Goal: Feedback & Contribution: Contribute content

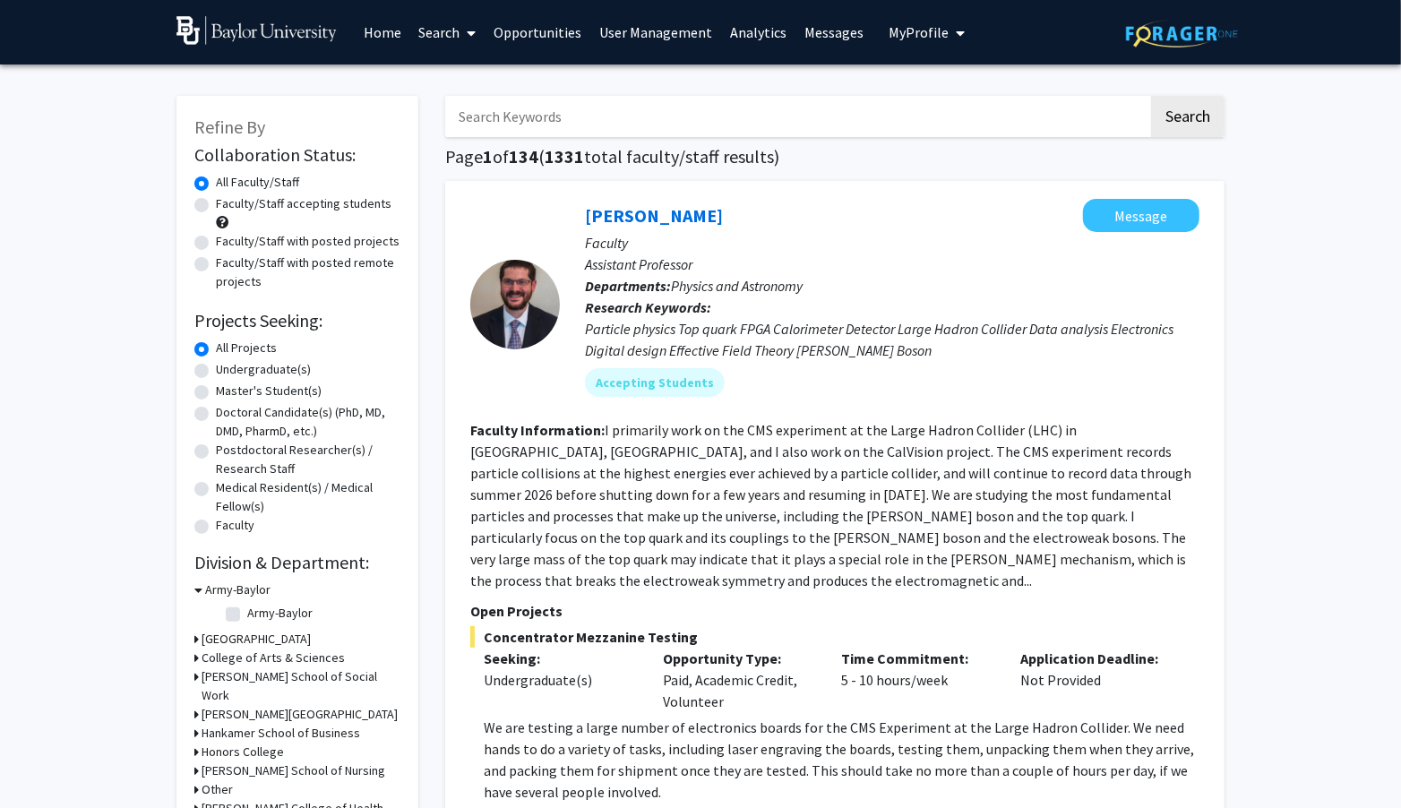
click at [544, 35] on link "Opportunities" at bounding box center [539, 32] width 106 height 63
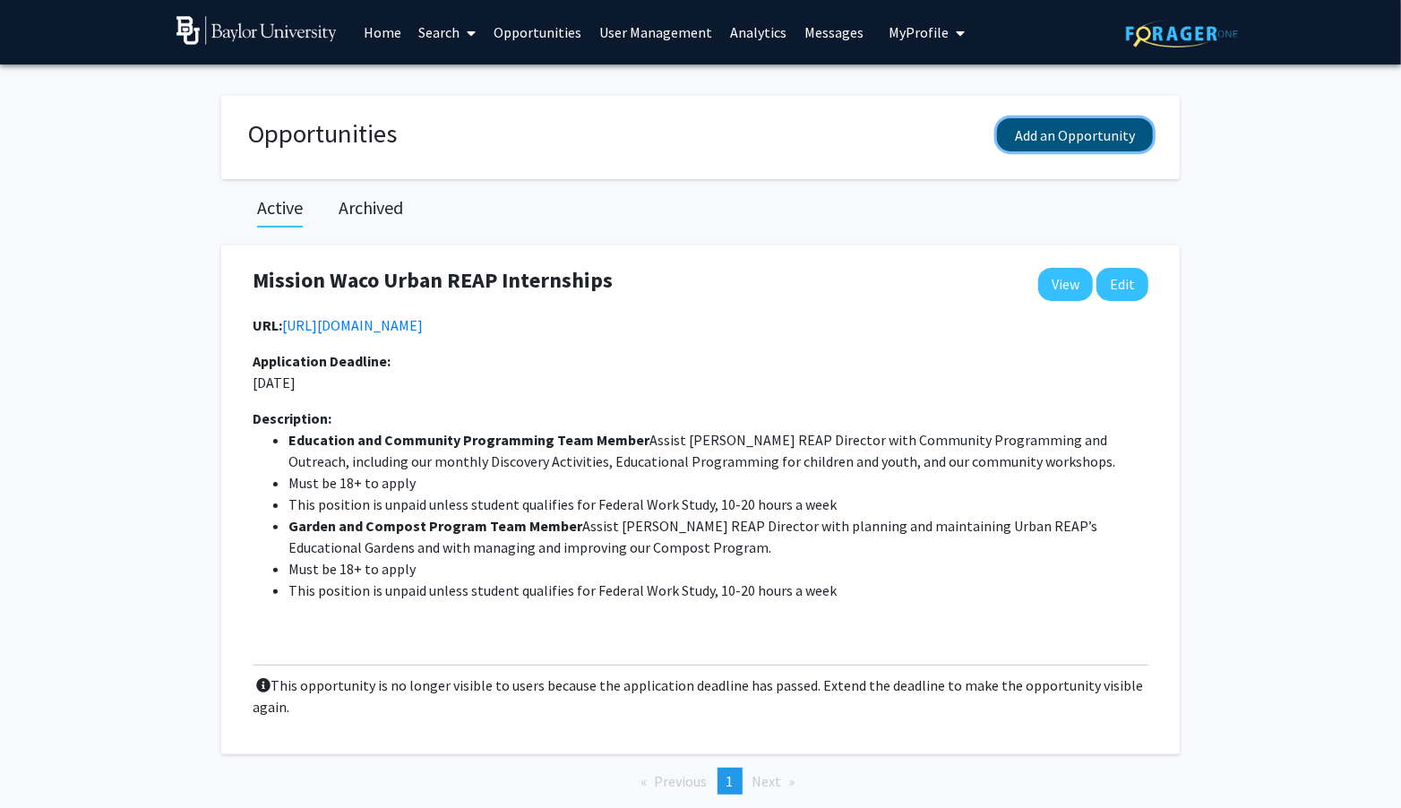
click at [1082, 130] on button "Add an Opportunity" at bounding box center [1075, 134] width 156 height 33
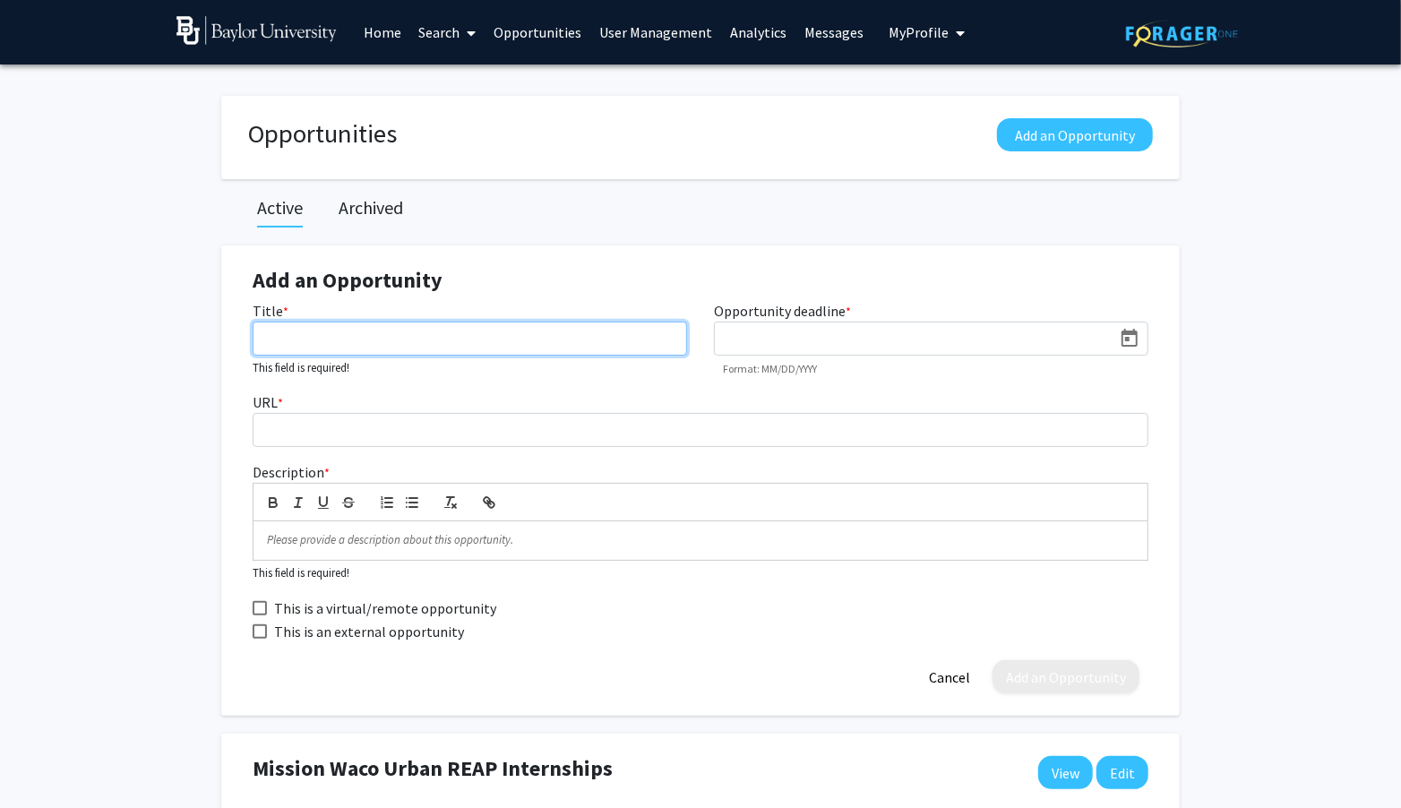
click at [401, 335] on input "Title *" at bounding box center [470, 339] width 435 height 34
type input "O"
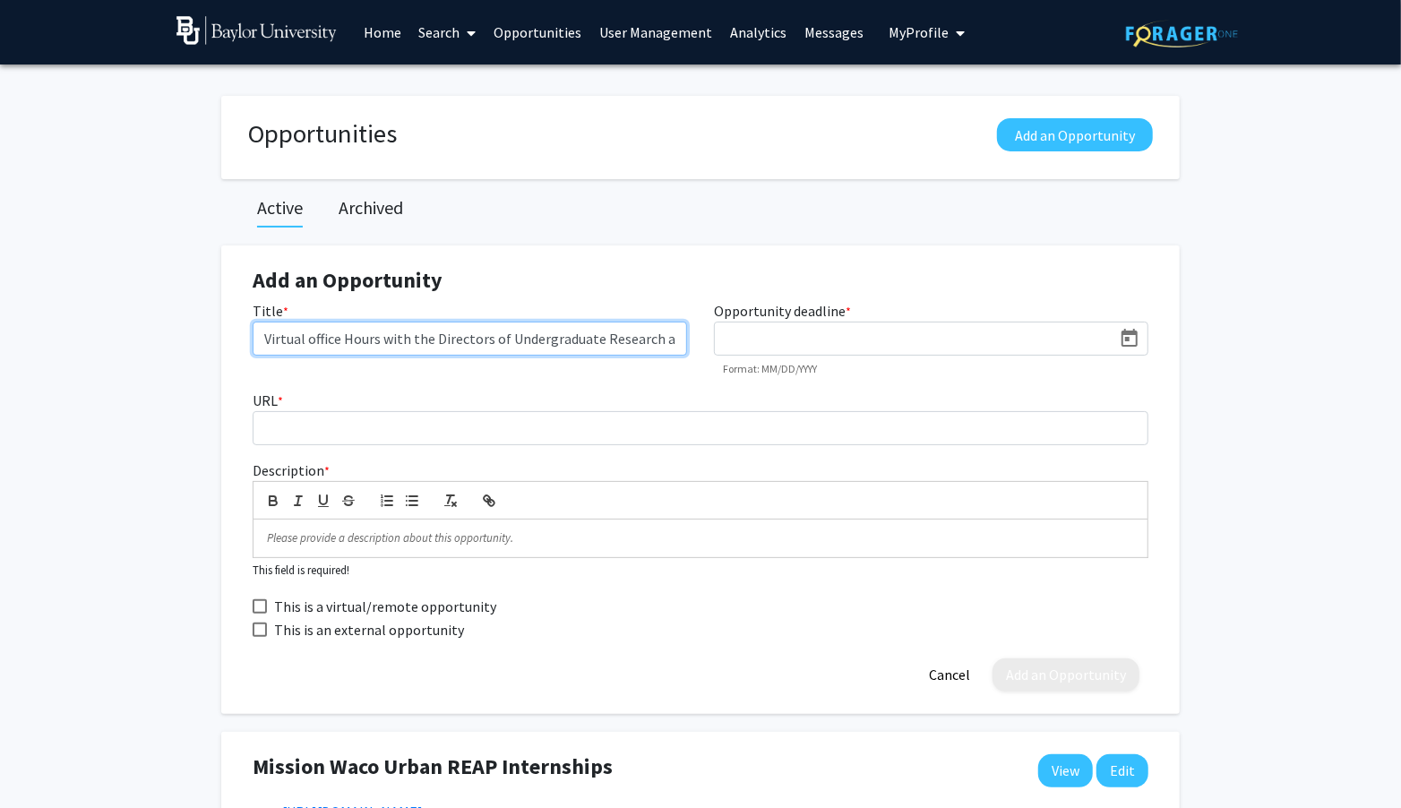
type input "Virtual office Hours with the Directors of Undergraduate Research"
drag, startPoint x: 665, startPoint y: 346, endPoint x: 276, endPoint y: 329, distance: 389.3
click at [277, 329] on input "Virtual office Hours with the Directors of Undergraduate Research" at bounding box center [470, 339] width 435 height 34
click at [558, 343] on input "Virtual office Hours with the Directors of Undergraduate Research" at bounding box center [470, 339] width 435 height 34
drag, startPoint x: 672, startPoint y: 340, endPoint x: 228, endPoint y: 331, distance: 443.6
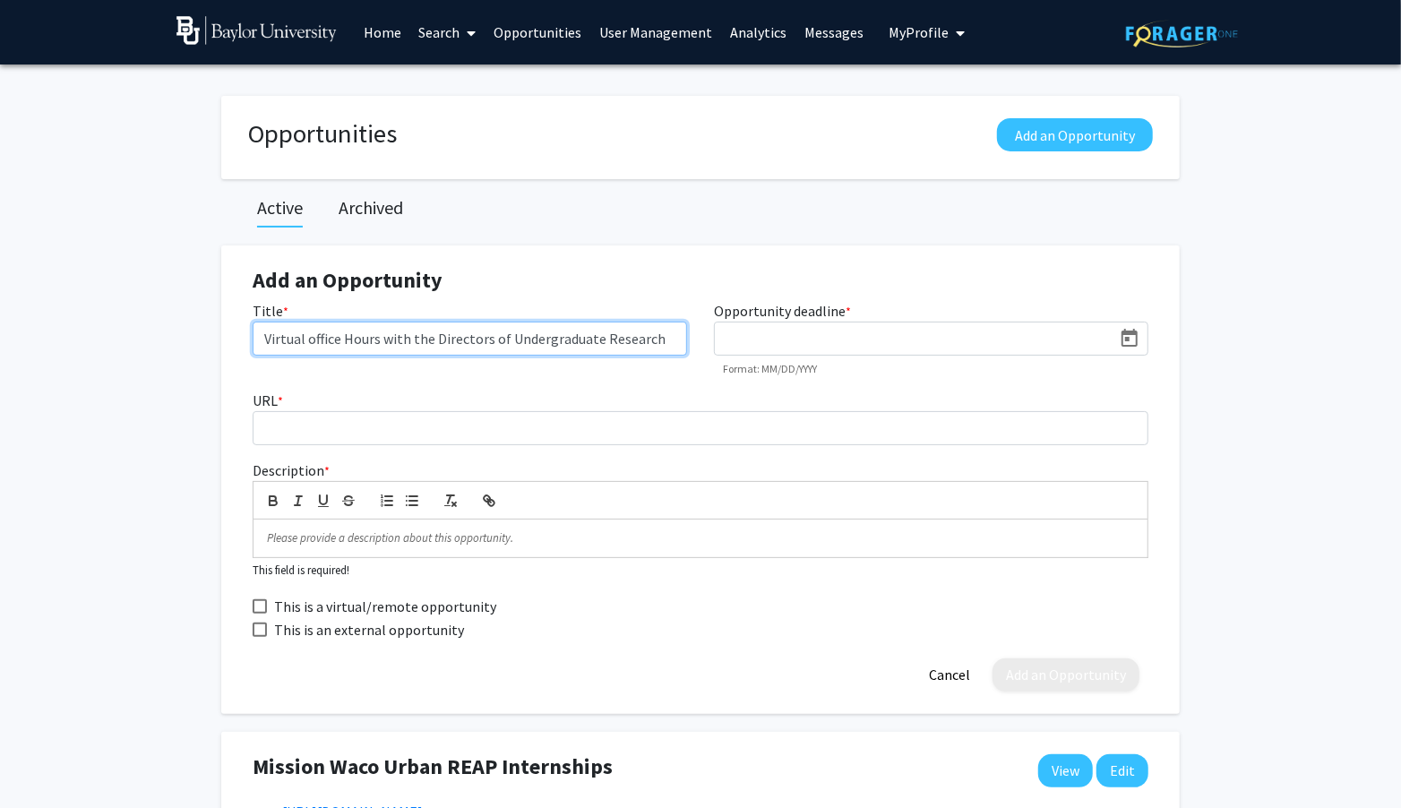
click at [253, 332] on input "Virtual office Hours with the Directors of Undergraduate Research" at bounding box center [470, 339] width 435 height 34
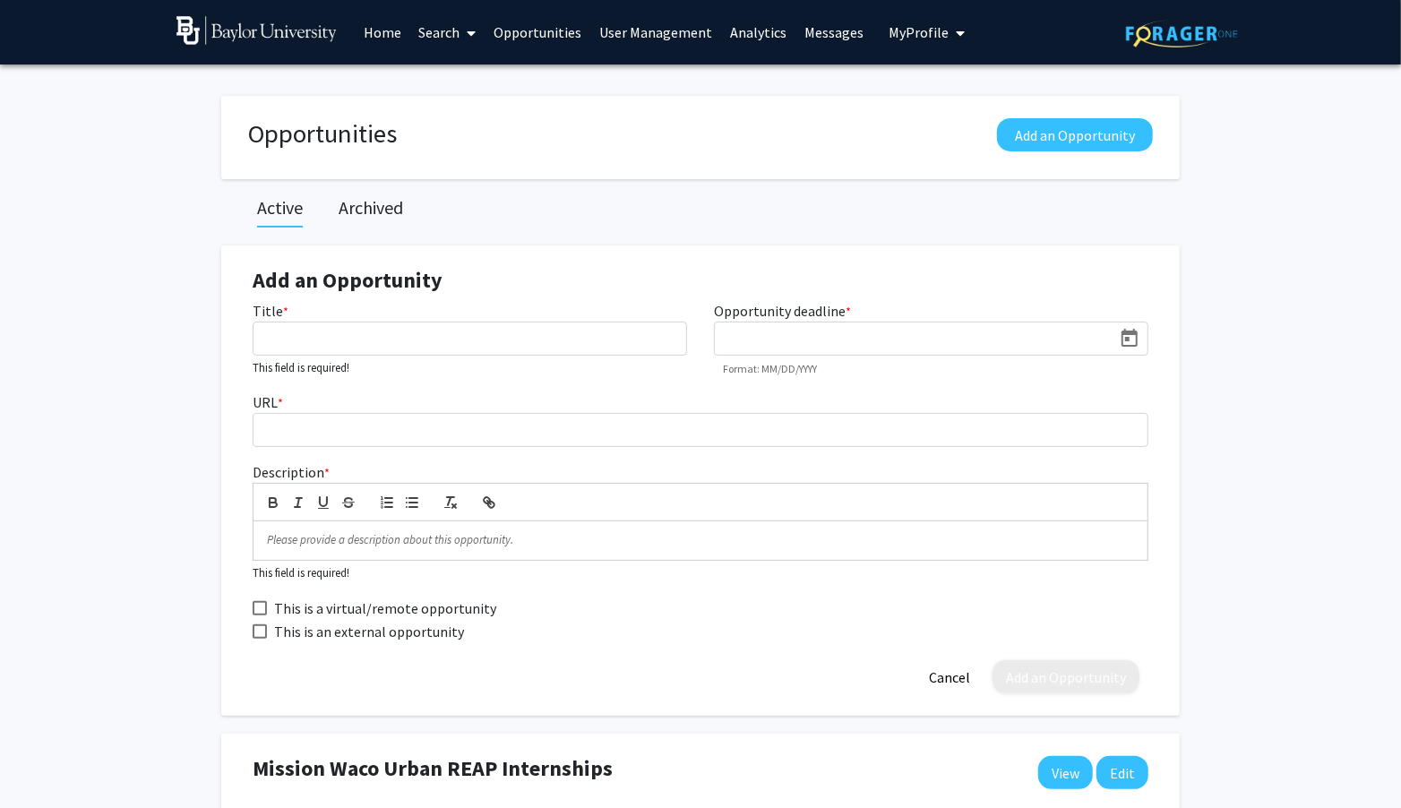
click at [806, 37] on link "Messages" at bounding box center [835, 32] width 77 height 63
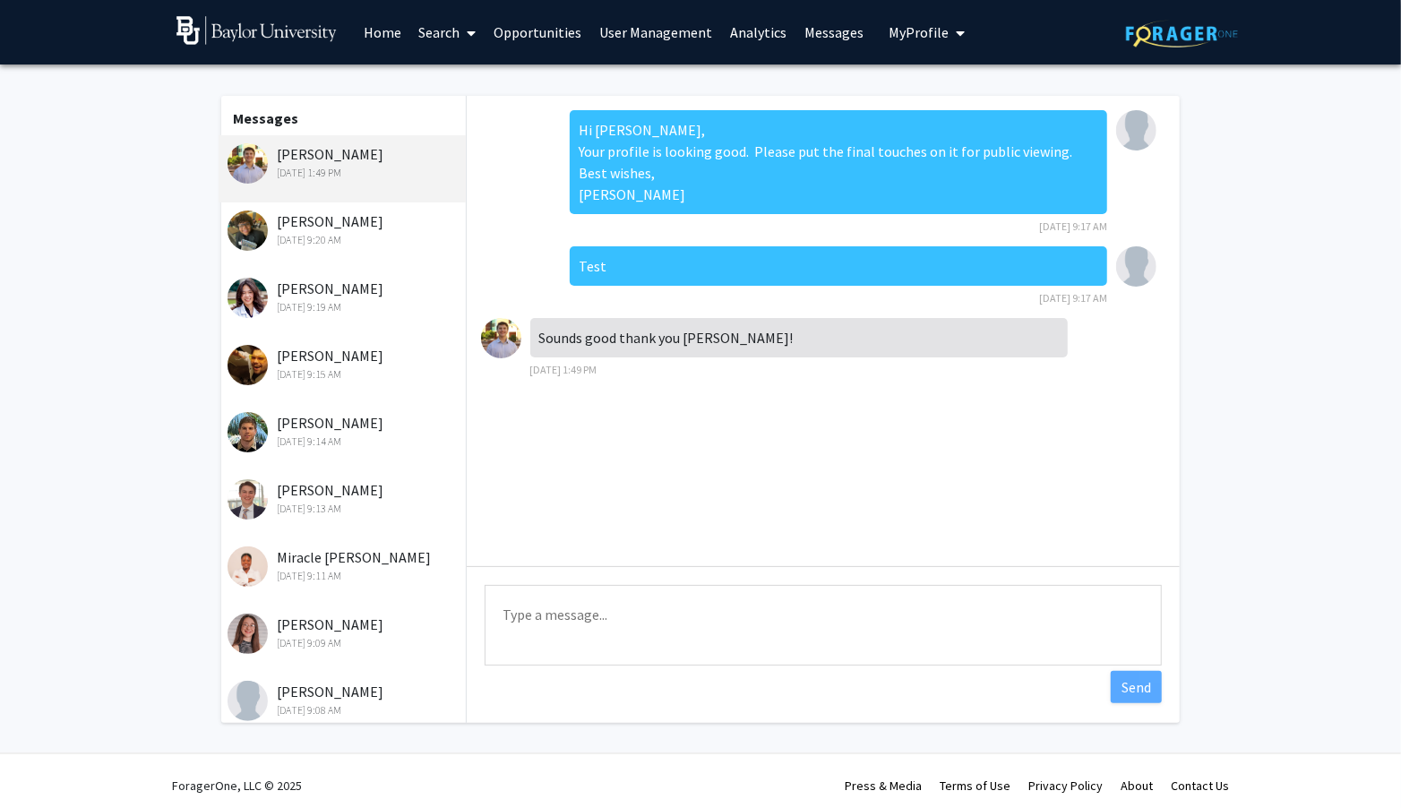
click at [659, 30] on link "User Management" at bounding box center [656, 32] width 131 height 63
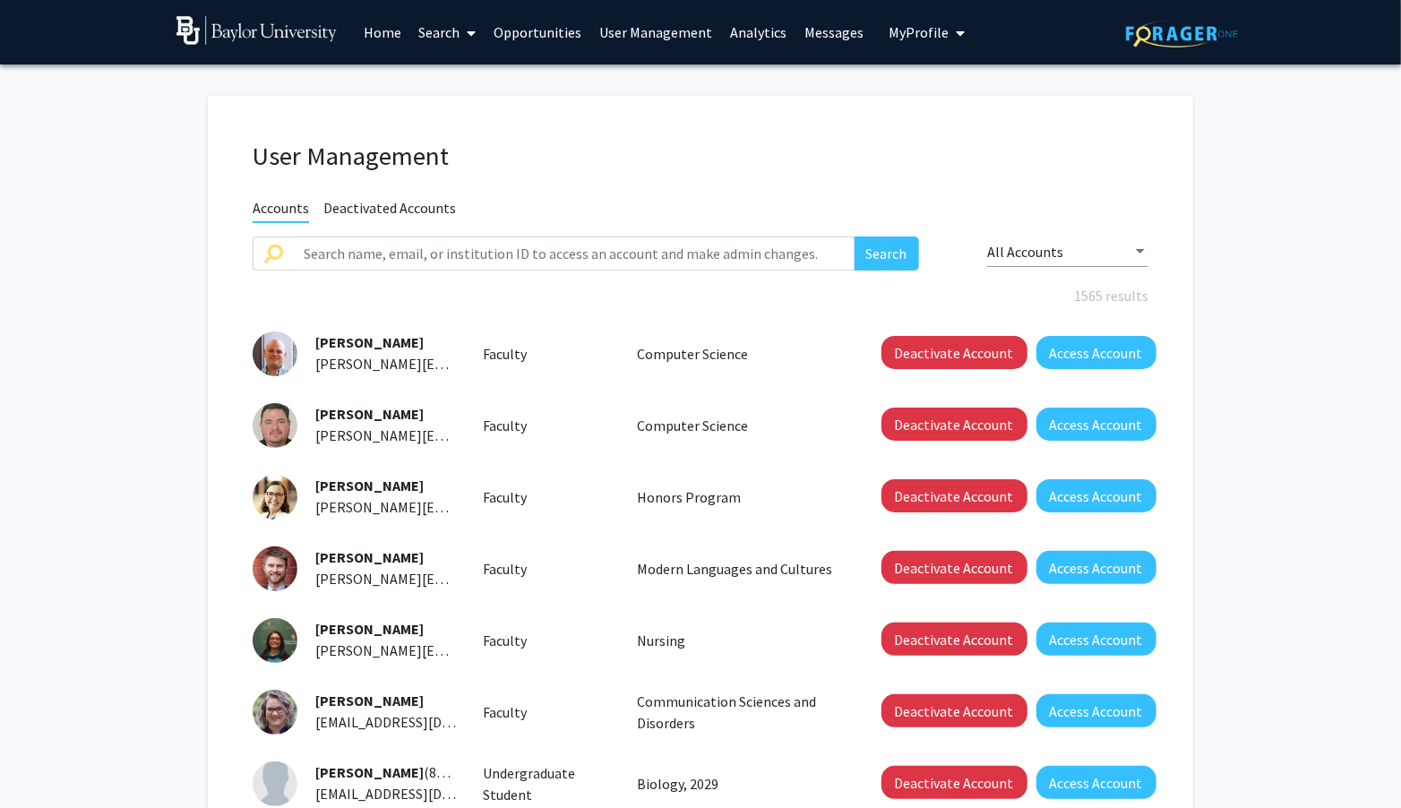
click at [531, 38] on link "Opportunities" at bounding box center [539, 32] width 106 height 63
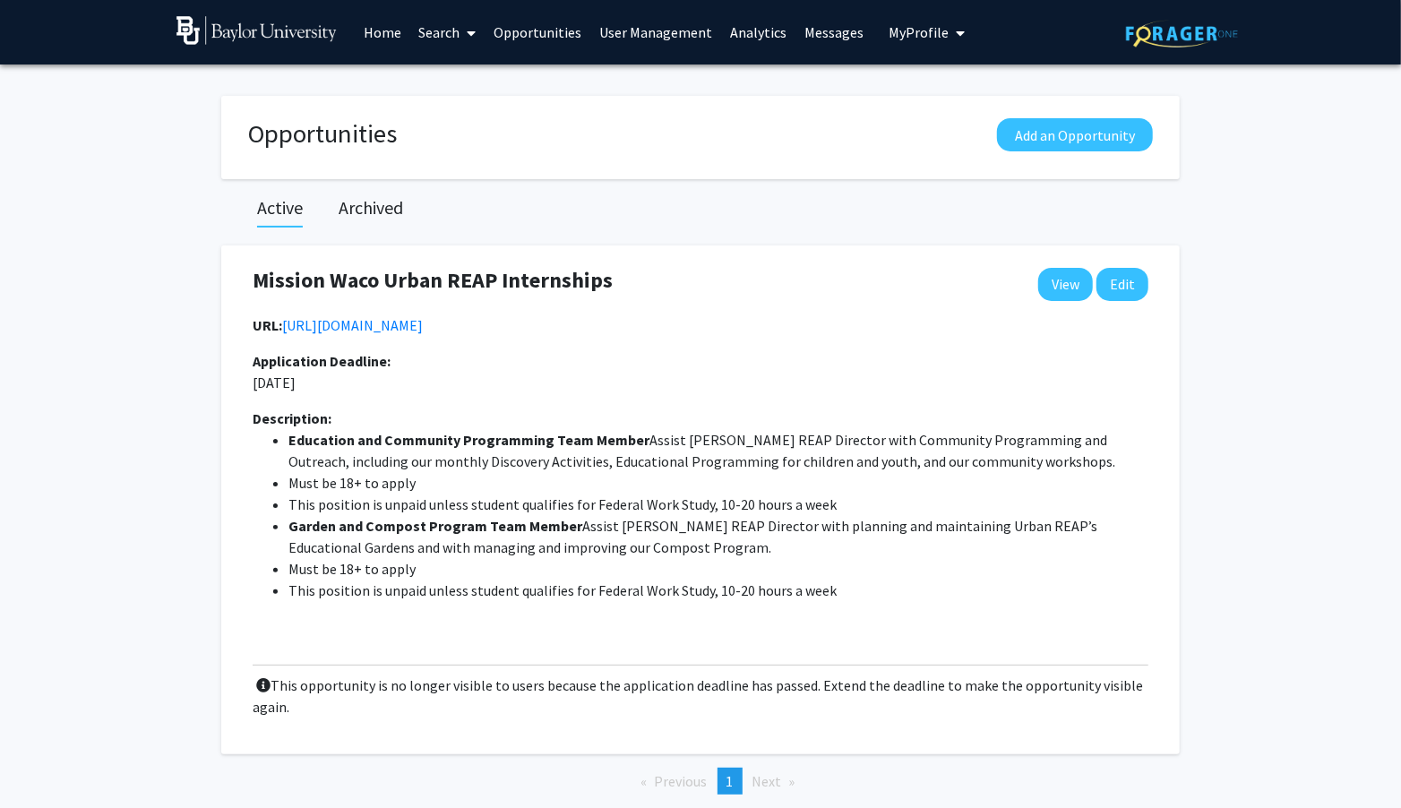
click at [901, 33] on span "My Profile" at bounding box center [920, 32] width 60 height 18
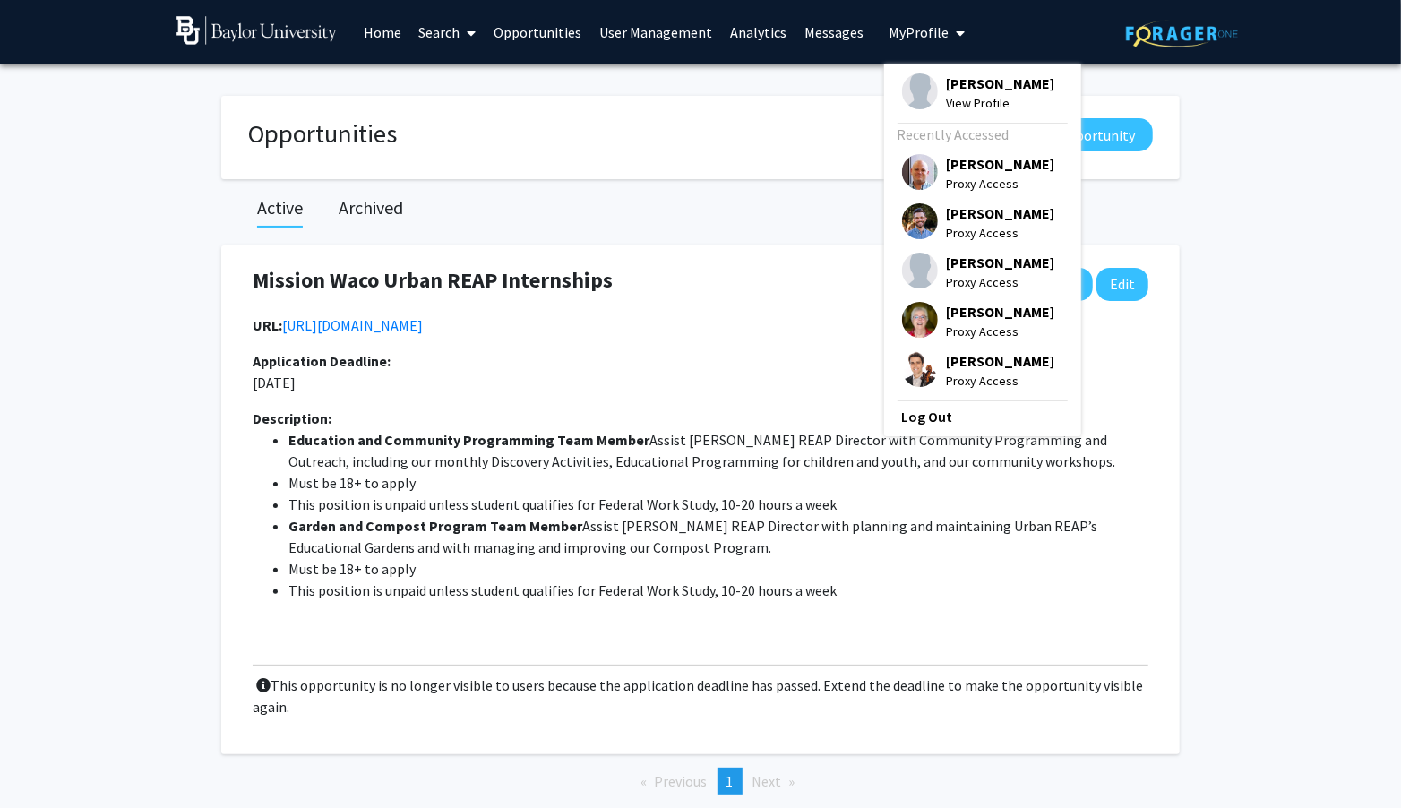
click at [901, 33] on span "My Profile" at bounding box center [920, 32] width 60 height 18
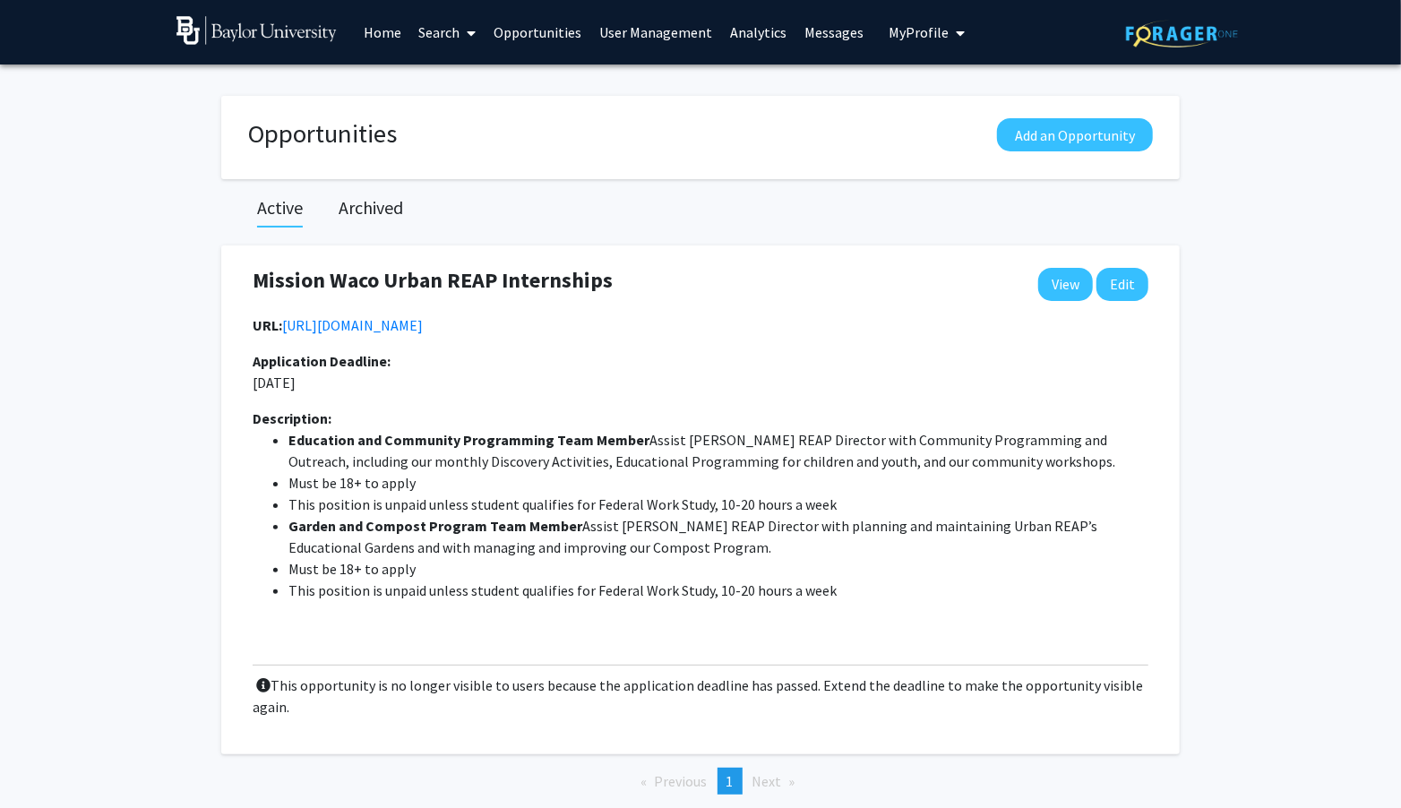
click at [388, 38] on link "Home" at bounding box center [383, 32] width 56 height 63
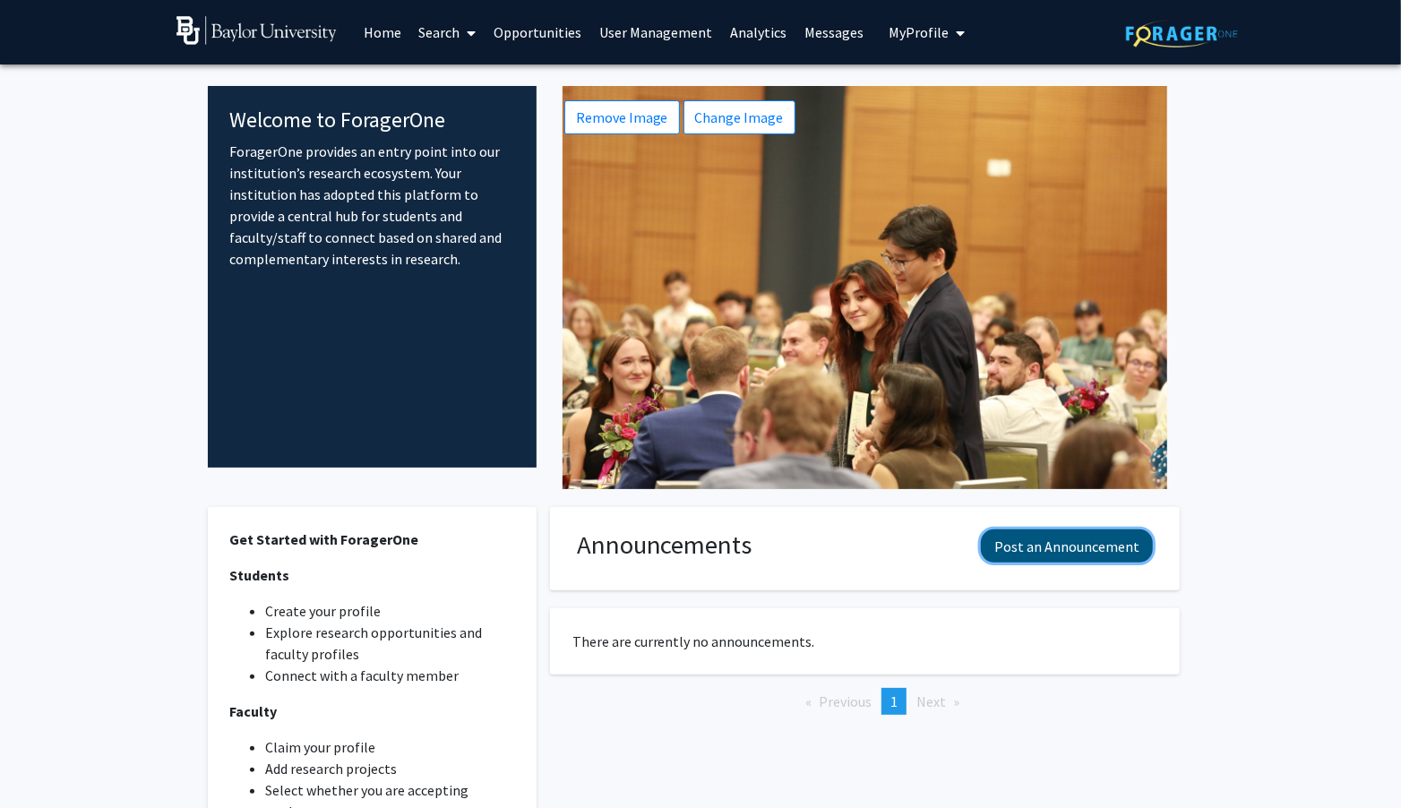
click at [1021, 543] on button "Post an Announcement" at bounding box center [1067, 546] width 172 height 33
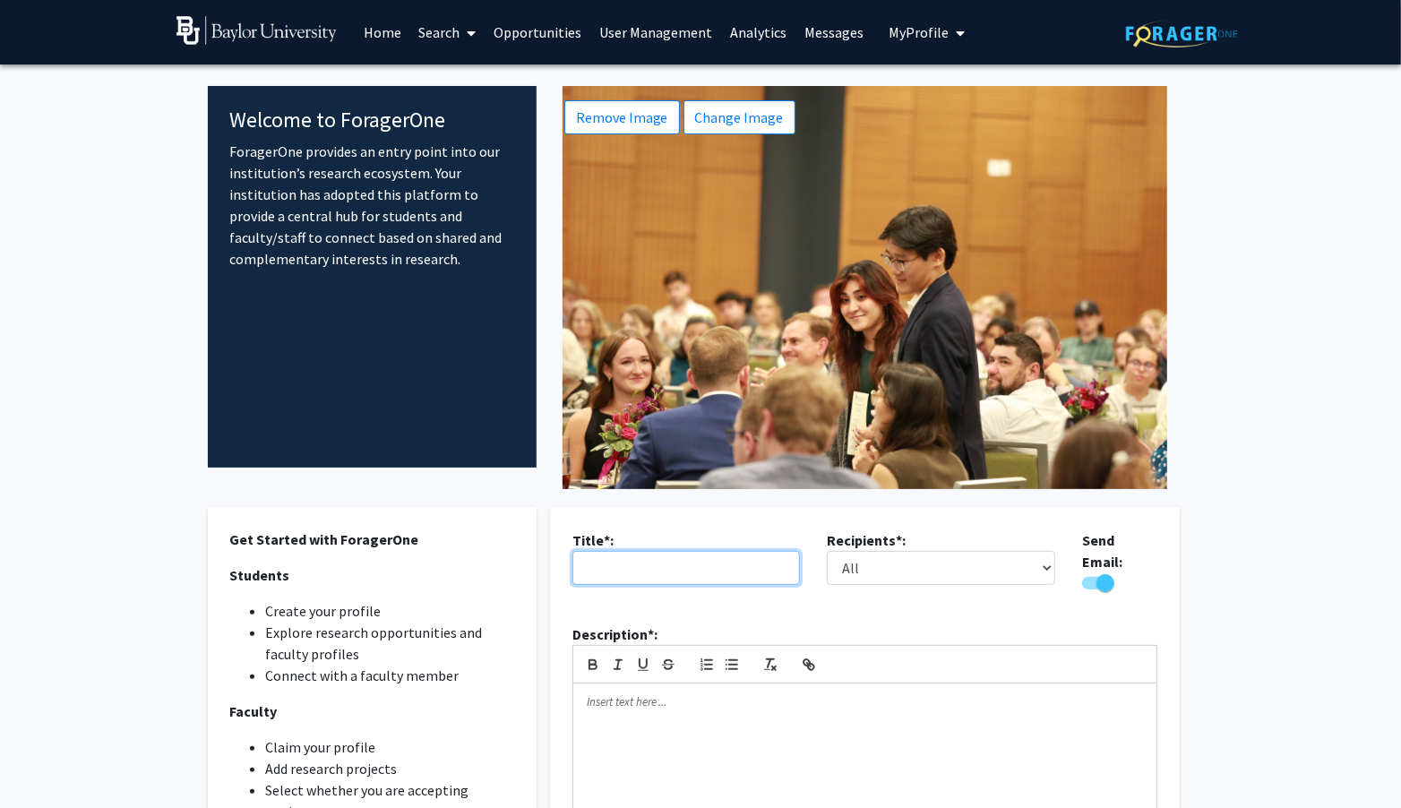
click at [711, 559] on input "text" at bounding box center [687, 568] width 228 height 34
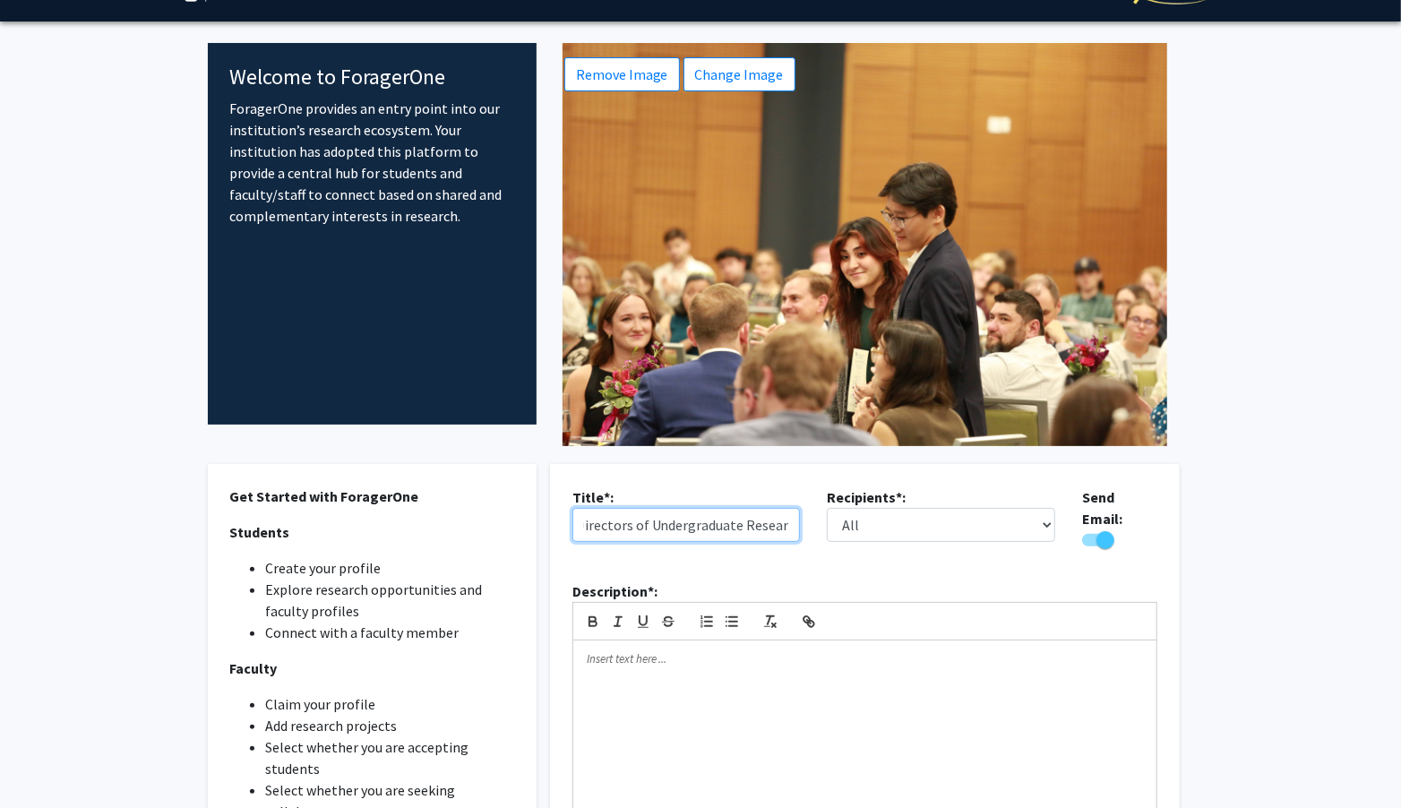
scroll to position [49, 0]
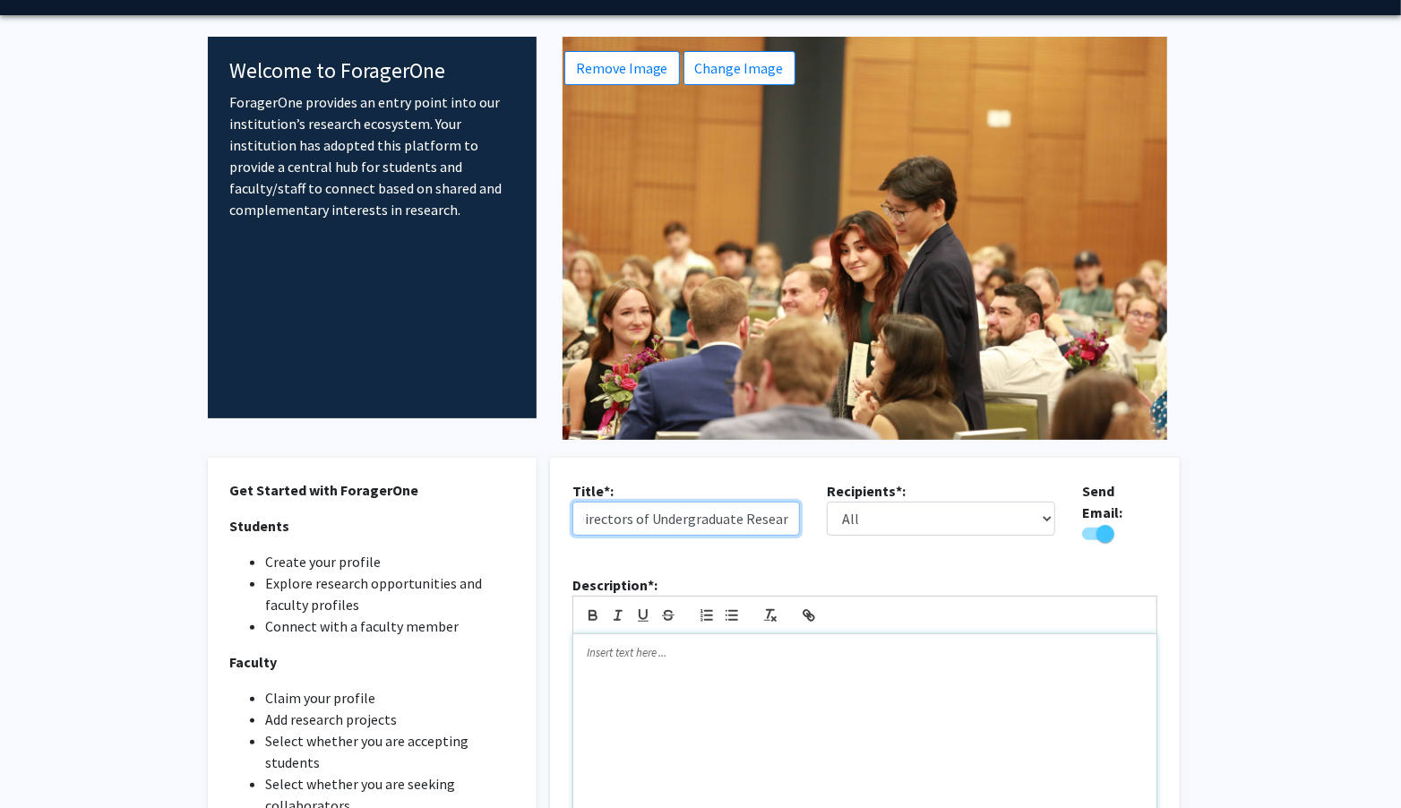
type input "Virtual Office Hours with the Directors of Undergraduate Research"
click at [786, 683] on div at bounding box center [864, 746] width 583 height 224
drag, startPoint x: 608, startPoint y: 643, endPoint x: 554, endPoint y: 640, distance: 54.8
click at [573, 640] on div "You are invited to join [PERSON_NAME] and [PERSON_NAME]" at bounding box center [864, 746] width 583 height 224
click at [946, 656] on div "Faculty and students are invited to join [PERSON_NAME] and [PERSON_NAME]" at bounding box center [864, 746] width 583 height 224
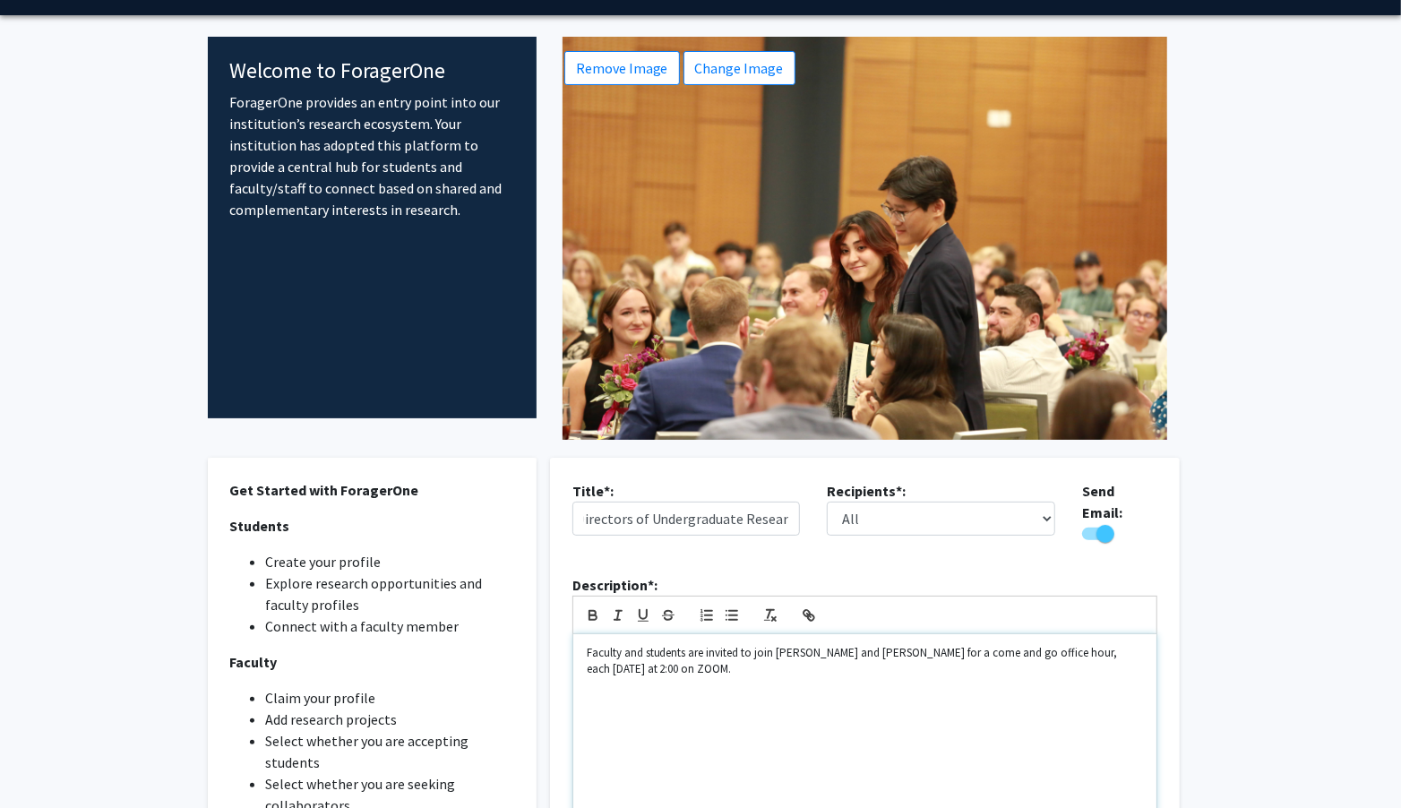
click at [693, 682] on div "Faculty and students are invited to join [PERSON_NAME] and [PERSON_NAME] for a …" at bounding box center [864, 746] width 583 height 224
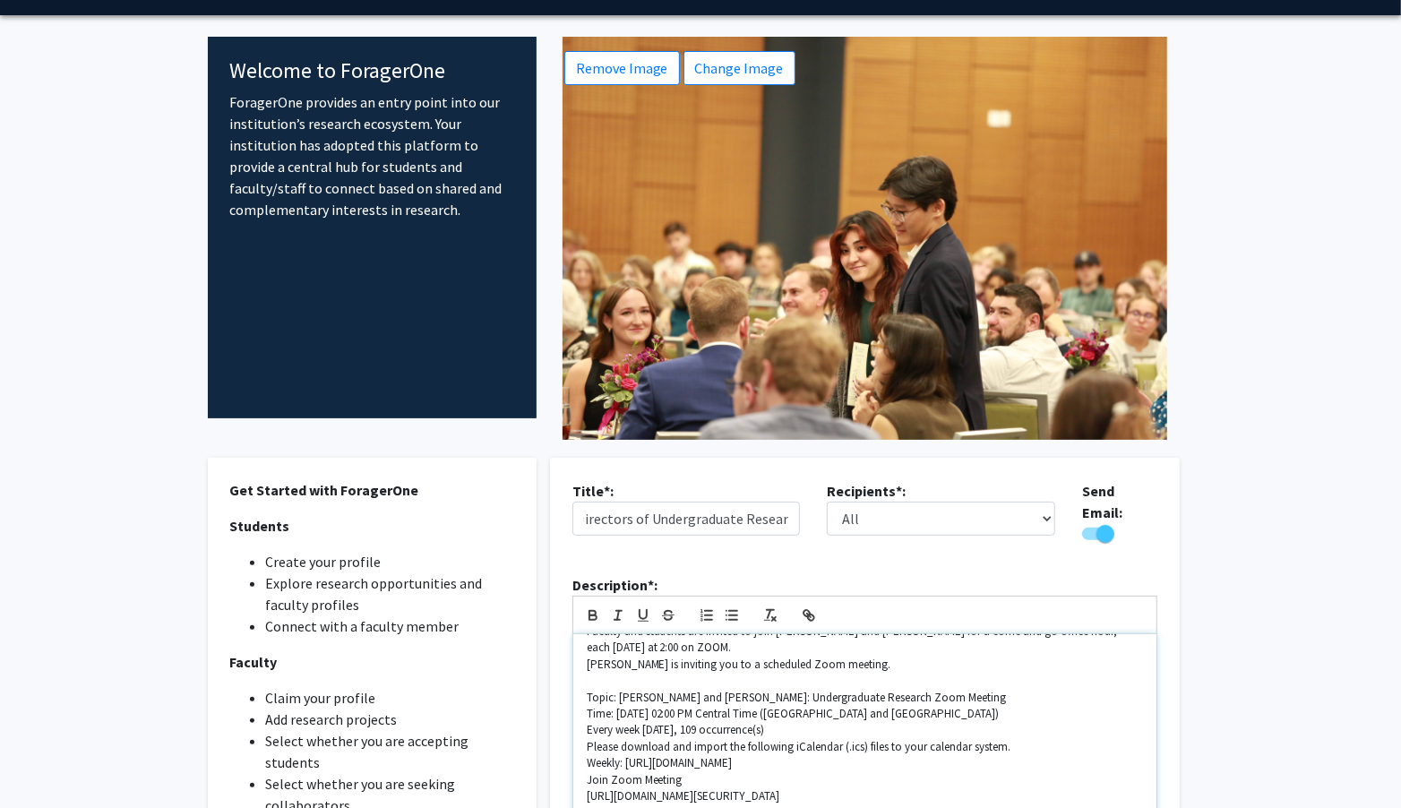
scroll to position [18, 0]
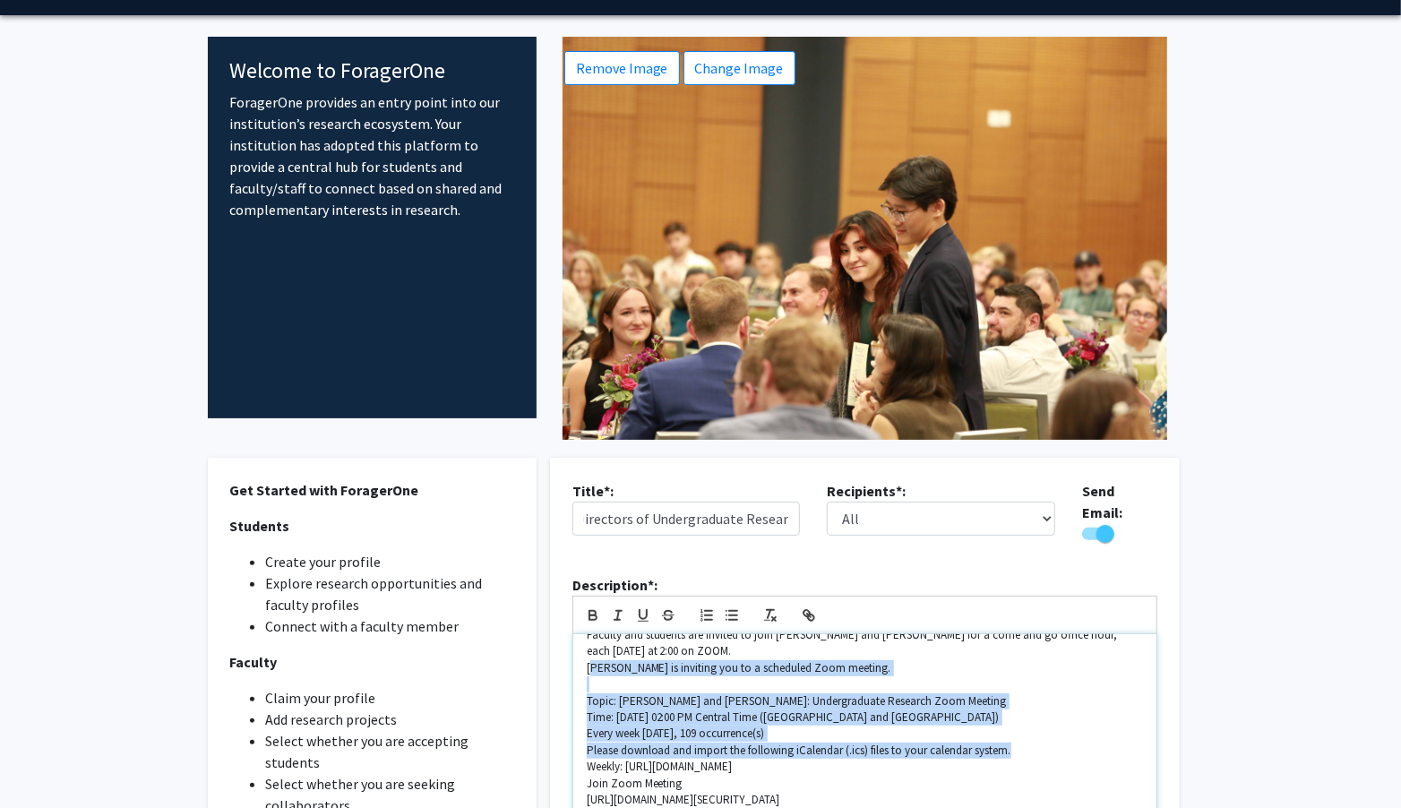
drag, startPoint x: 590, startPoint y: 663, endPoint x: 1024, endPoint y: 734, distance: 440.3
click at [1024, 737] on div "Faculty and students are invited to join [PERSON_NAME] and [PERSON_NAME] for a …" at bounding box center [864, 746] width 583 height 224
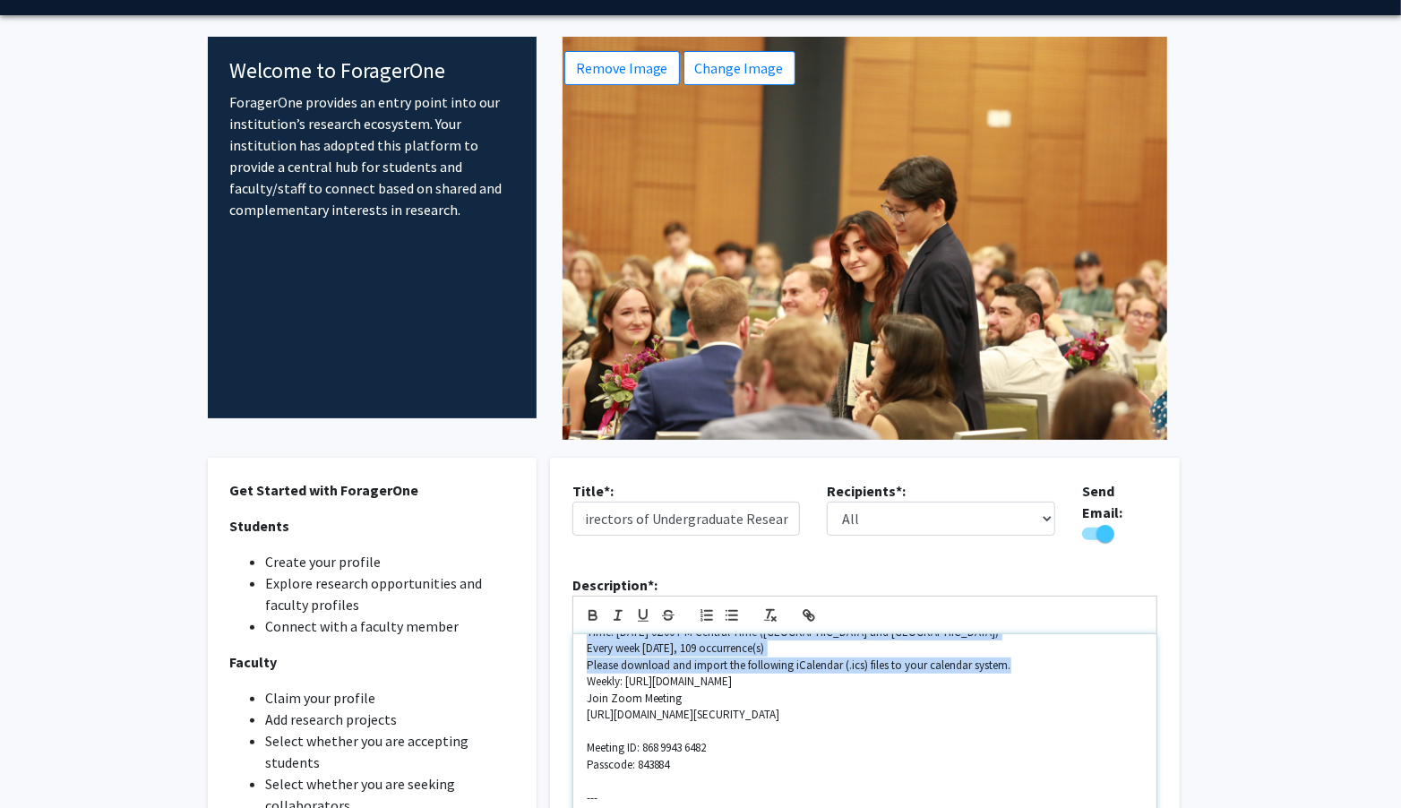
scroll to position [104, 0]
click at [680, 706] on p "Join Zoom Meeting" at bounding box center [865, 698] width 556 height 16
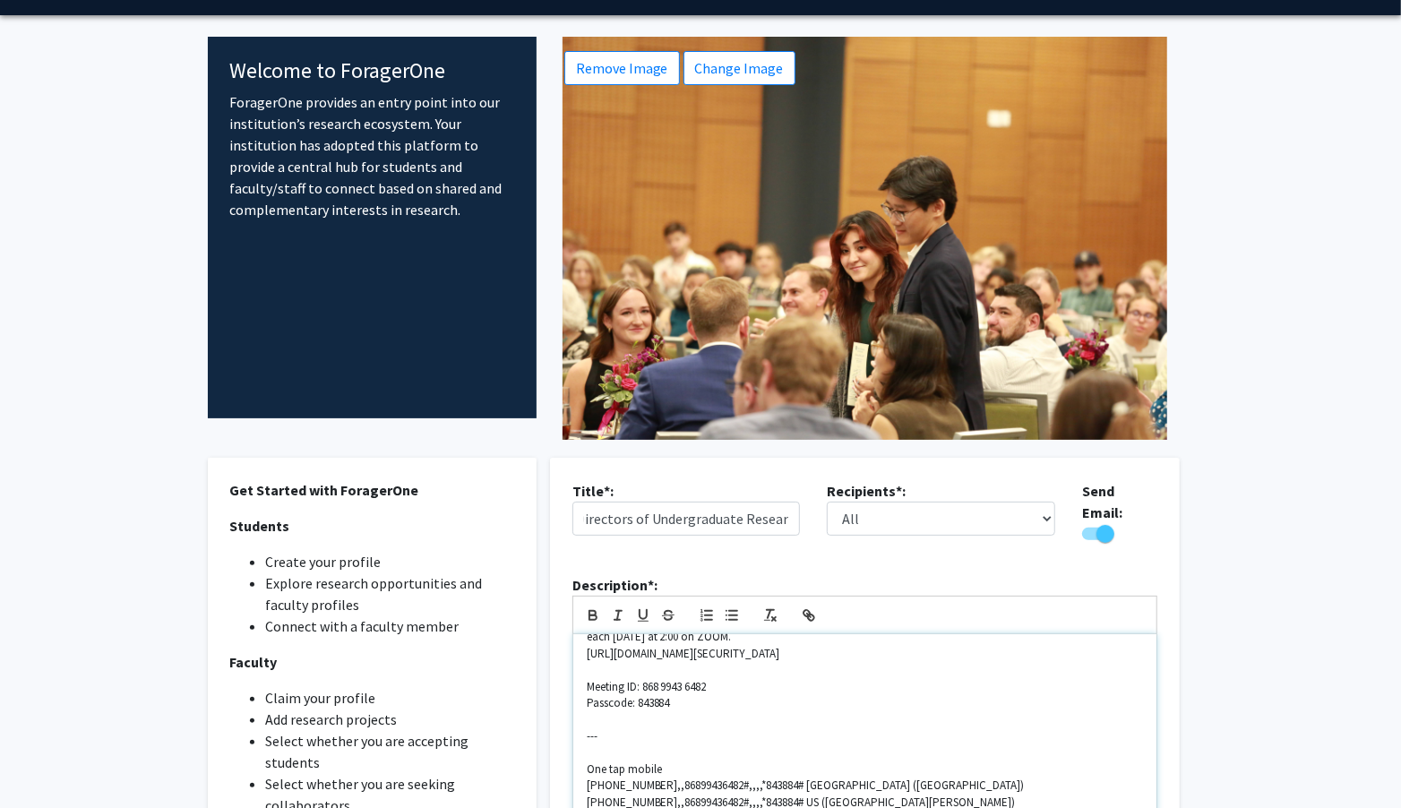
scroll to position [0, 0]
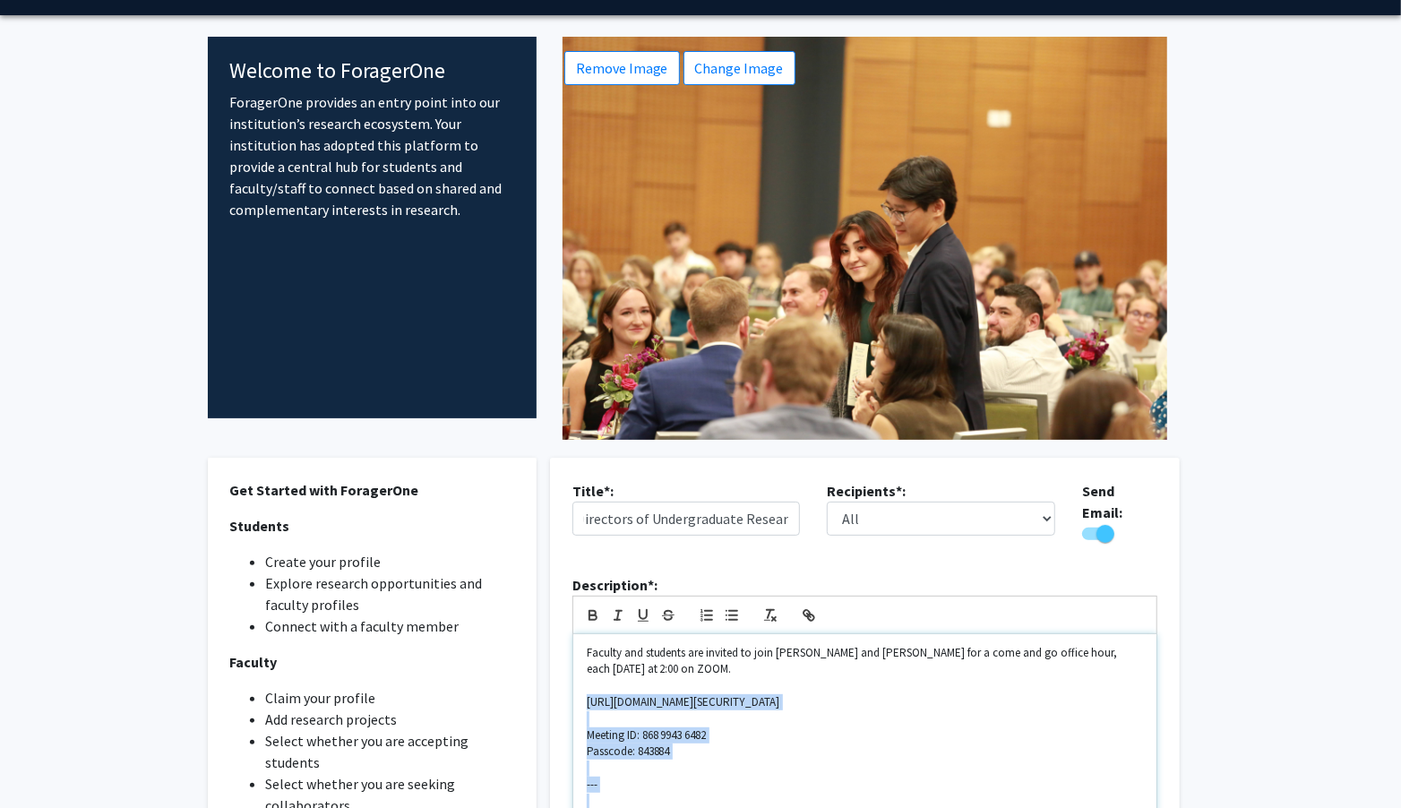
drag, startPoint x: 588, startPoint y: 690, endPoint x: 690, endPoint y: 783, distance: 138.3
click at [690, 784] on div "Faculty and students are invited to join [PERSON_NAME] and [PERSON_NAME] for a …" at bounding box center [864, 746] width 583 height 224
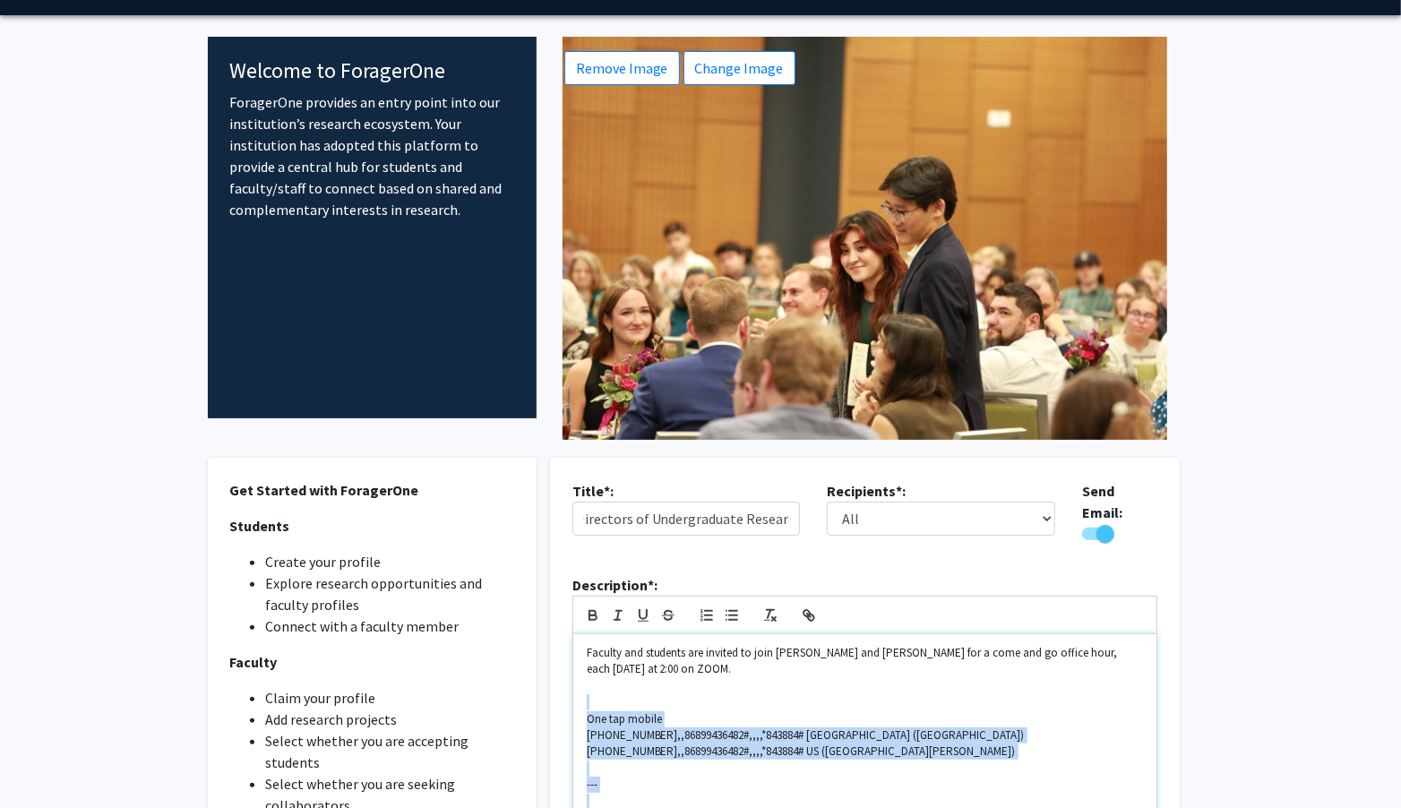
drag, startPoint x: 582, startPoint y: 692, endPoint x: 663, endPoint y: 788, distance: 125.9
click at [663, 788] on div "Faculty and students are invited to join [PERSON_NAME] and [PERSON_NAME] for a …" at bounding box center [864, 746] width 583 height 224
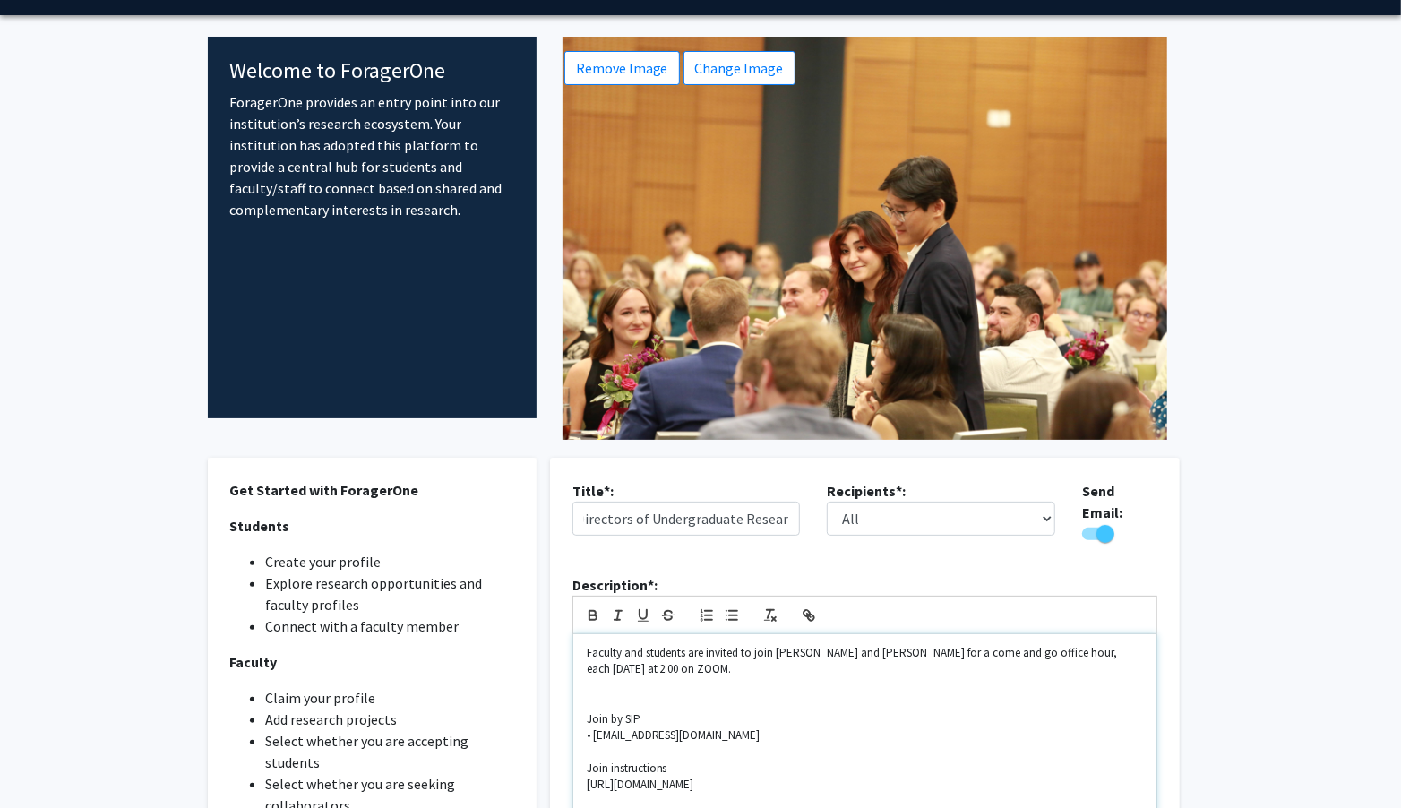
drag, startPoint x: 587, startPoint y: 712, endPoint x: 1075, endPoint y: 778, distance: 492.7
click at [1073, 785] on div "Faculty and students are invited to join [PERSON_NAME] and [PERSON_NAME] for a …" at bounding box center [864, 746] width 583 height 224
drag, startPoint x: 738, startPoint y: 694, endPoint x: 912, endPoint y: 694, distance: 173.8
click at [913, 695] on p "The ZOOM link is posted on the Undergraduate Research Page" at bounding box center [865, 702] width 556 height 16
click at [808, 615] on icon "button" at bounding box center [811, 618] width 6 height 6
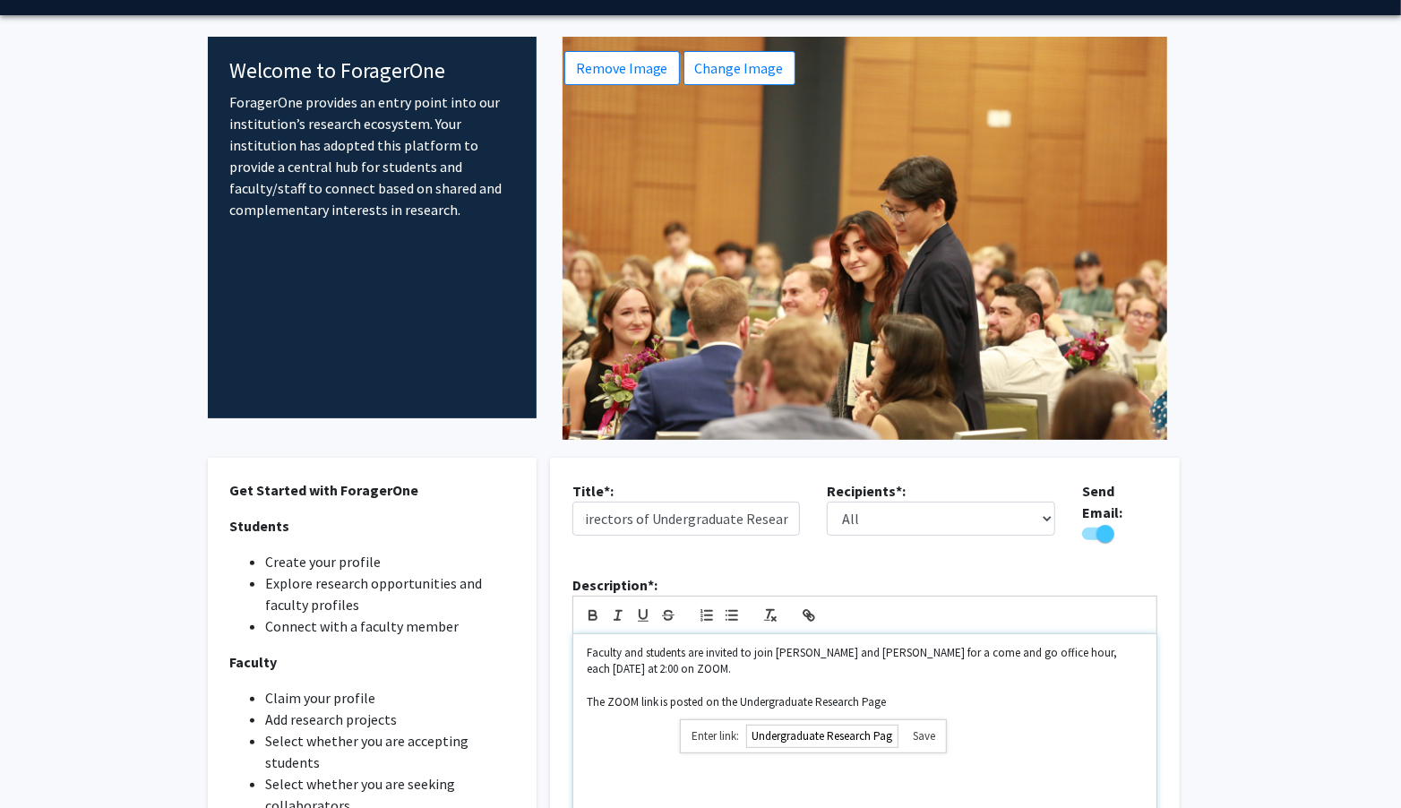
paste input "[URL][DOMAIN_NAME]"
click at [925, 728] on link at bounding box center [917, 735] width 37 height 15
click at [901, 694] on p "The ZOOM link is posted on the Undergraduate Research Page" at bounding box center [865, 702] width 556 height 16
click at [667, 694] on p "The ZOOM link is posted on the Undergraduate Research Page" at bounding box center [865, 702] width 556 height 16
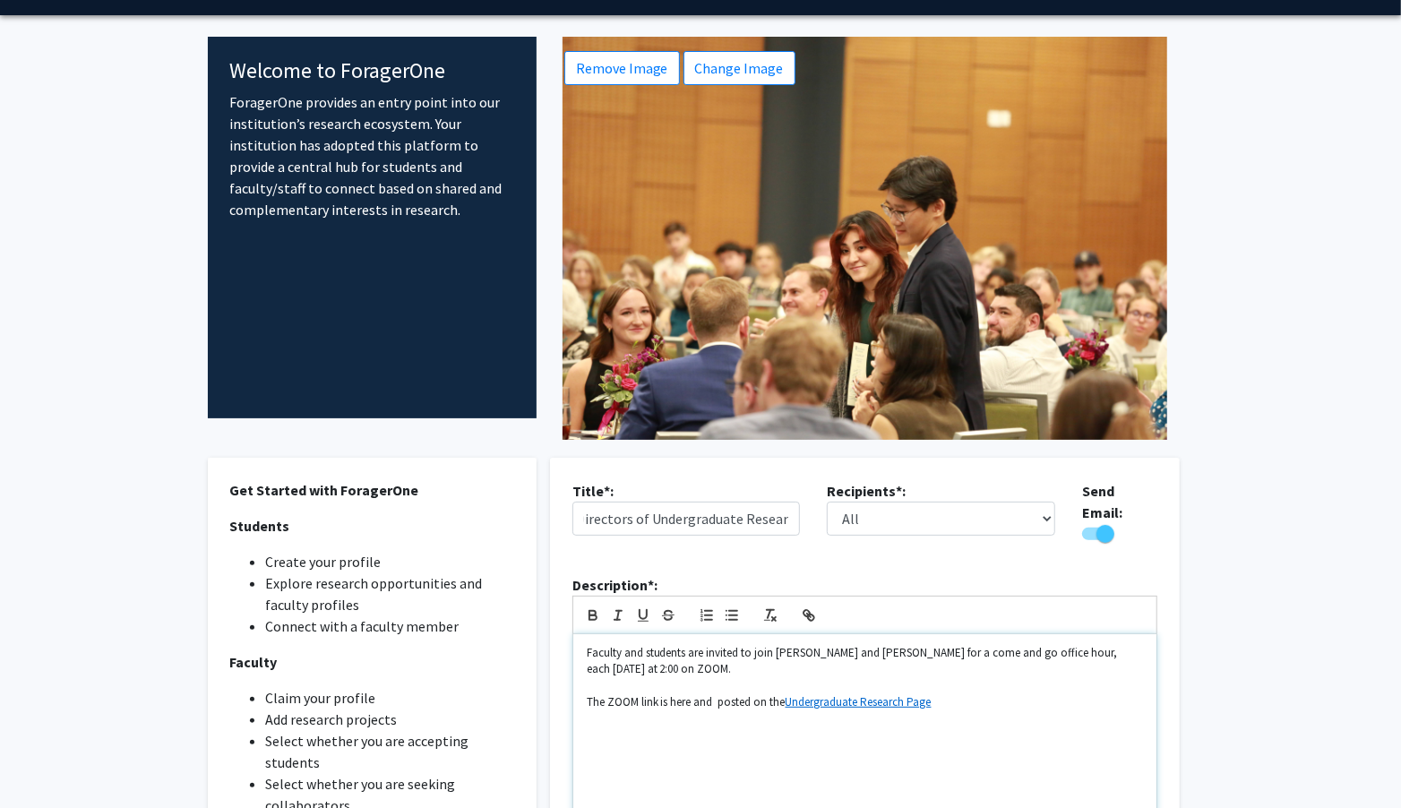
click at [971, 694] on p "The ZOOM link is here and posted on the Undergraduate Research Page" at bounding box center [865, 702] width 556 height 16
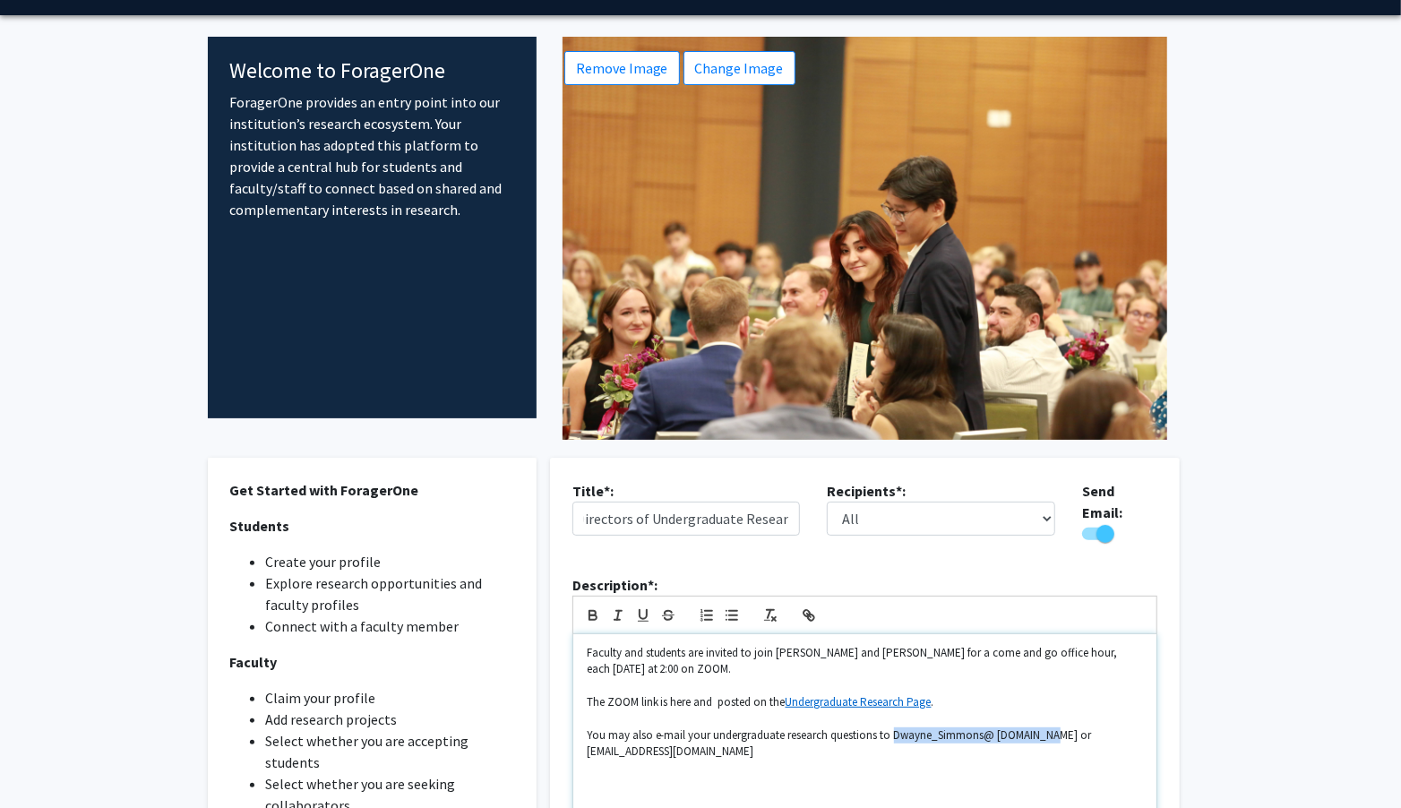
drag, startPoint x: 892, startPoint y: 722, endPoint x: 1043, endPoint y: 725, distance: 150.6
click at [1044, 728] on p "You may also e-mail your undergraduate research questions to Dwayne_Simmons@ [D…" at bounding box center [865, 744] width 556 height 33
copy p "Dwayne_Simmons@ [DOMAIN_NAME]"
click at [812, 609] on icon "button" at bounding box center [809, 616] width 16 height 16
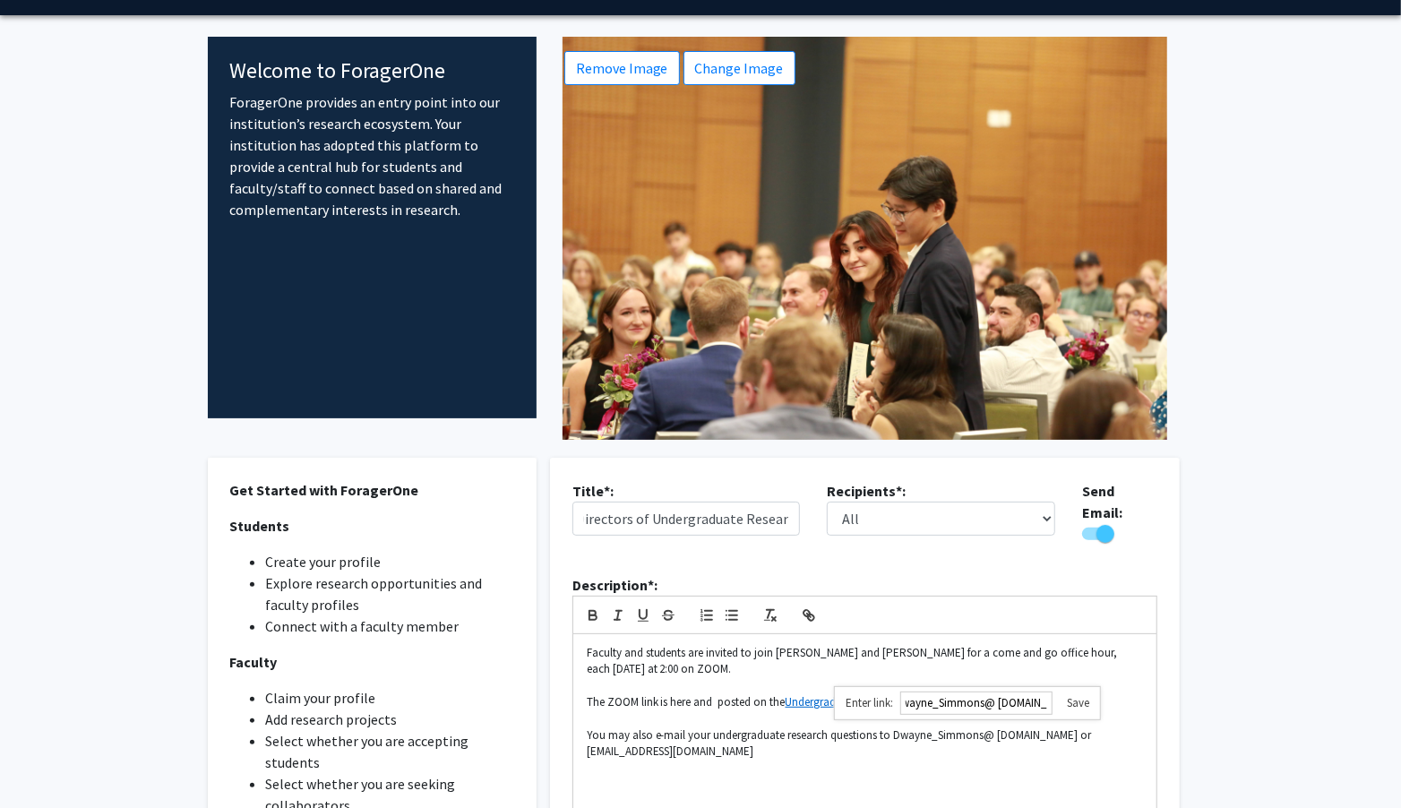
click at [1081, 699] on link at bounding box center [1071, 702] width 37 height 15
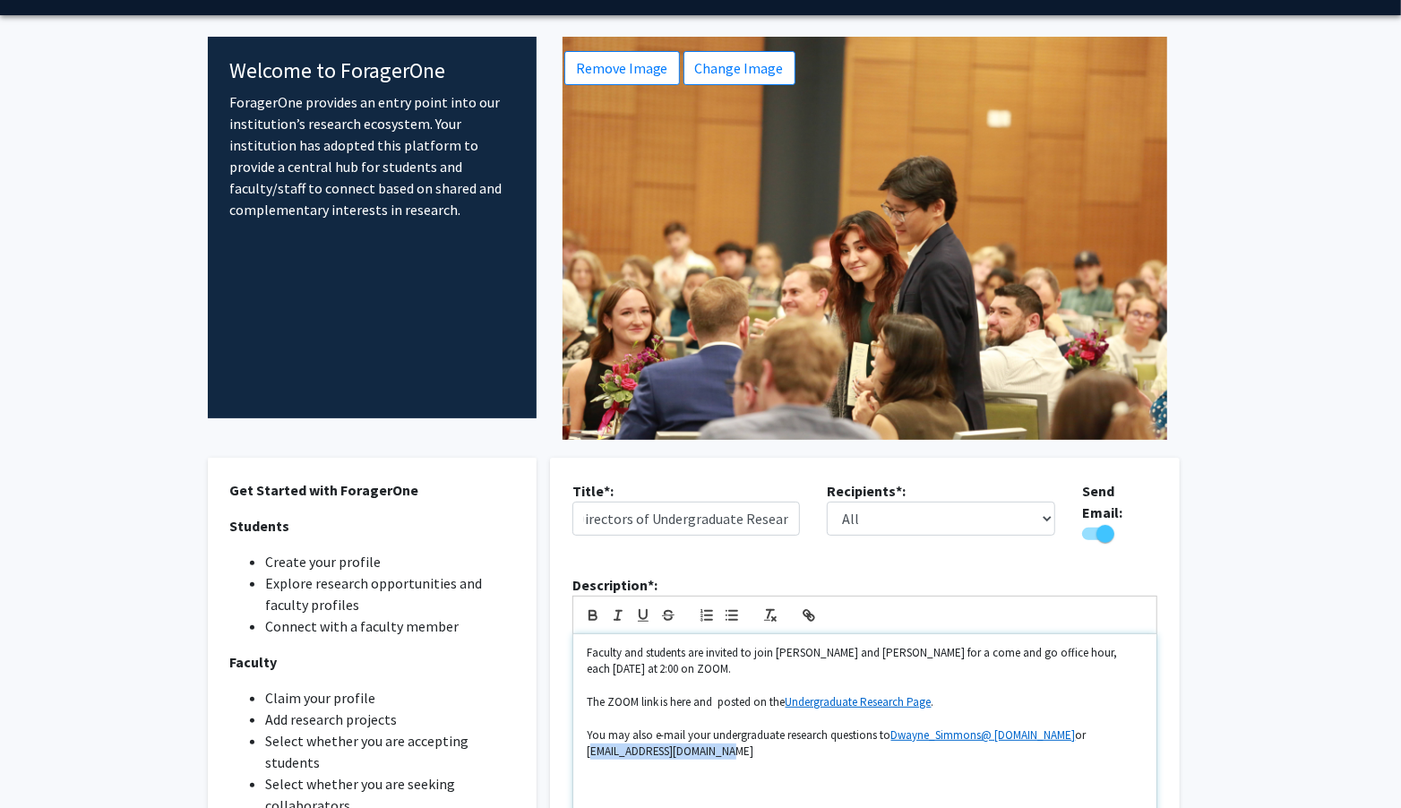
drag, startPoint x: 584, startPoint y: 742, endPoint x: 745, endPoint y: 741, distance: 160.4
click at [745, 741] on div "Faculty and students are invited to join [PERSON_NAME] and [PERSON_NAME] for a …" at bounding box center [864, 746] width 583 height 224
copy p "[EMAIL_ADDRESS][DOMAIN_NAME]"
click at [806, 610] on icon "button" at bounding box center [807, 613] width 6 height 6
paste input "text"
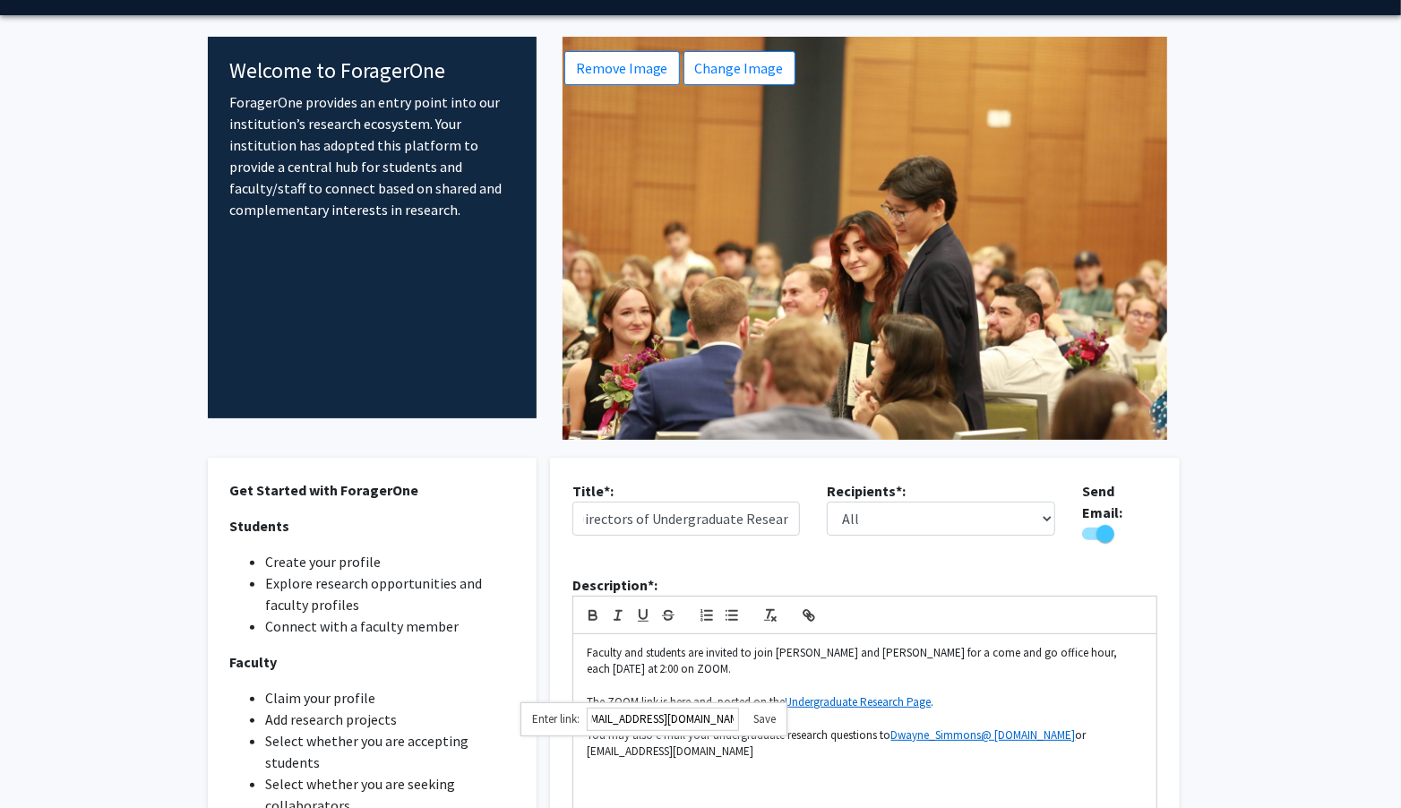
scroll to position [0, 0]
click at [763, 711] on link at bounding box center [757, 718] width 37 height 15
click at [768, 748] on p "You may also e-mail your undergraduate research questions to Dwayne_Simmons@ [D…" at bounding box center [865, 744] width 556 height 33
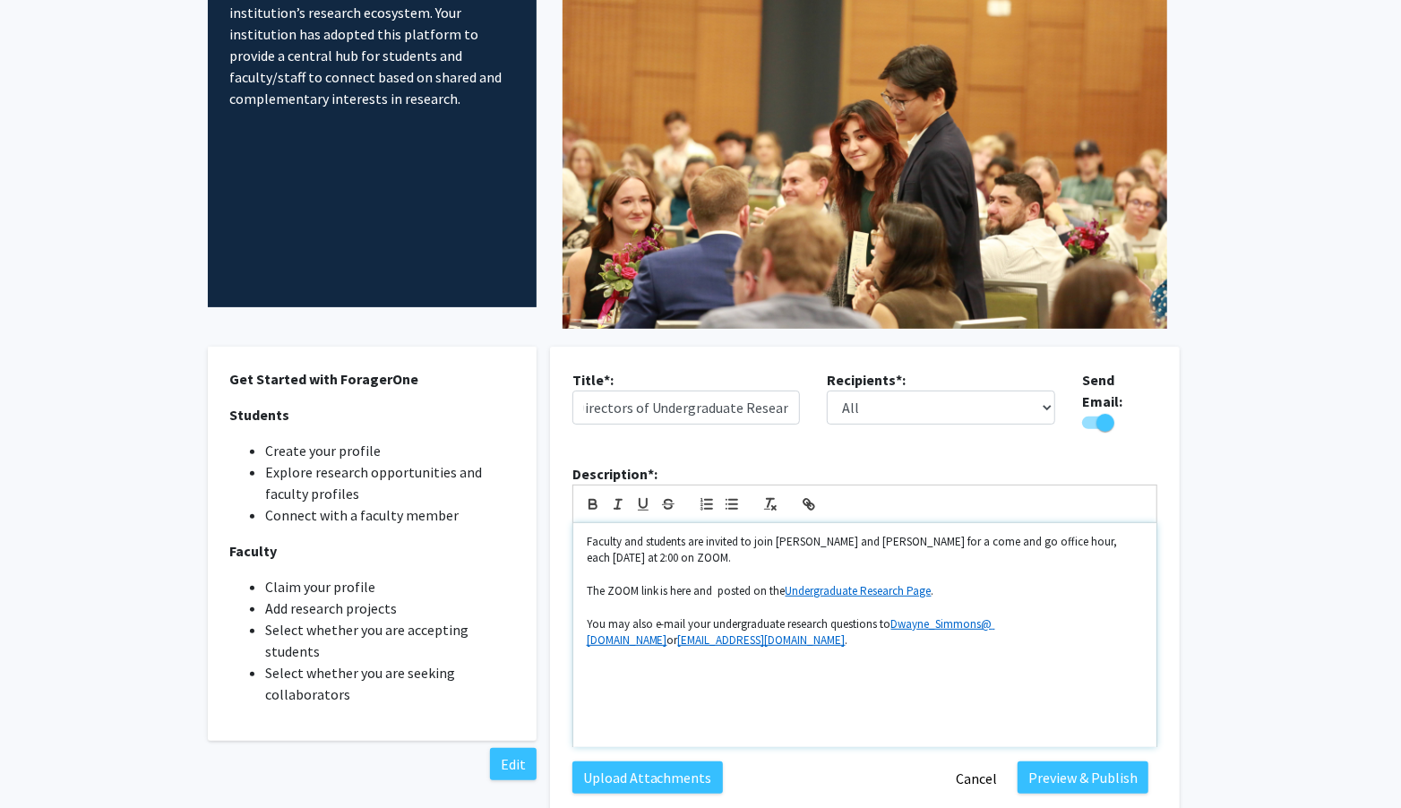
scroll to position [163, 0]
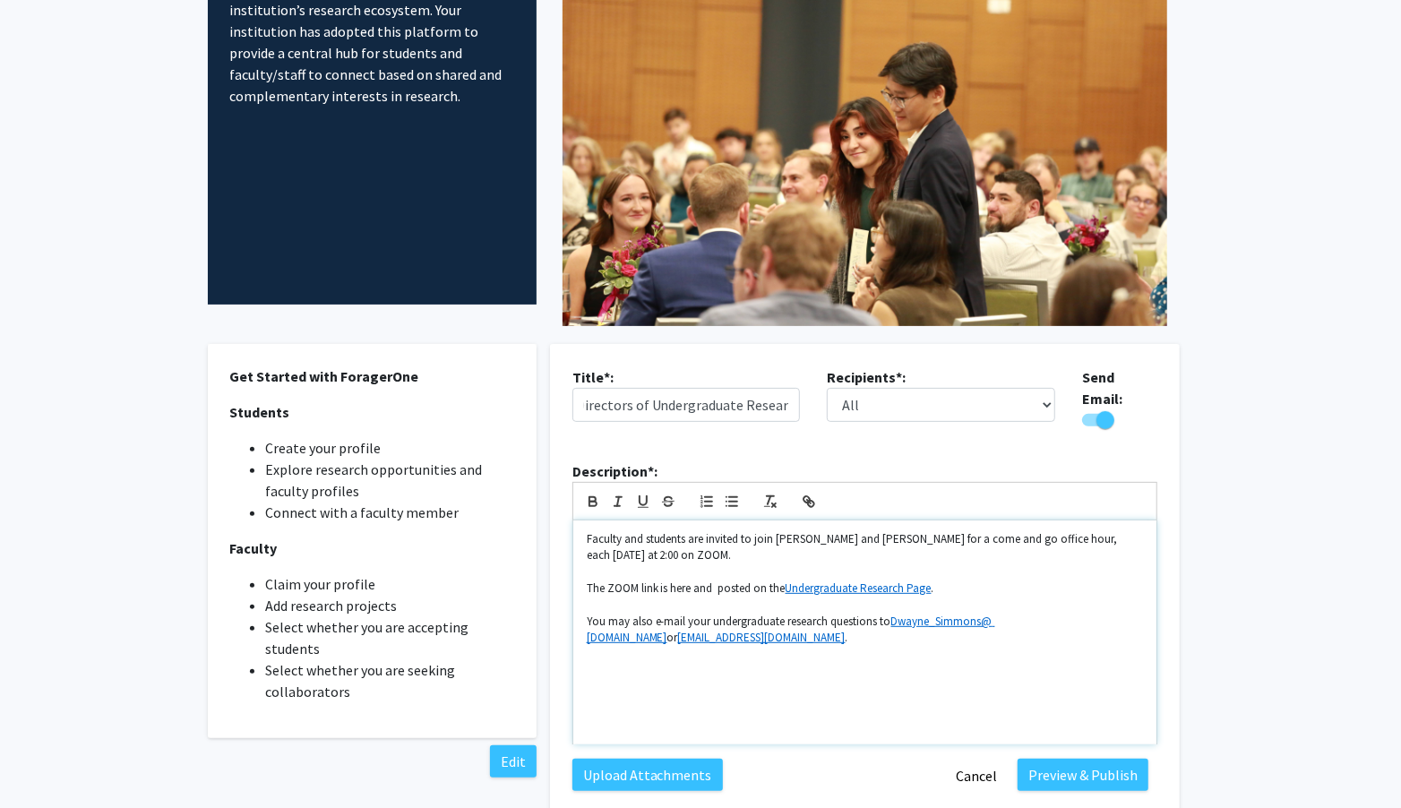
click at [1082, 532] on p "Faculty and students are invited to join [PERSON_NAME] and [PERSON_NAME] for a …" at bounding box center [865, 547] width 556 height 33
click at [716, 582] on p "The ZOOM link is here and posted on the Undergraduate Research Page ." at bounding box center [865, 589] width 556 height 16
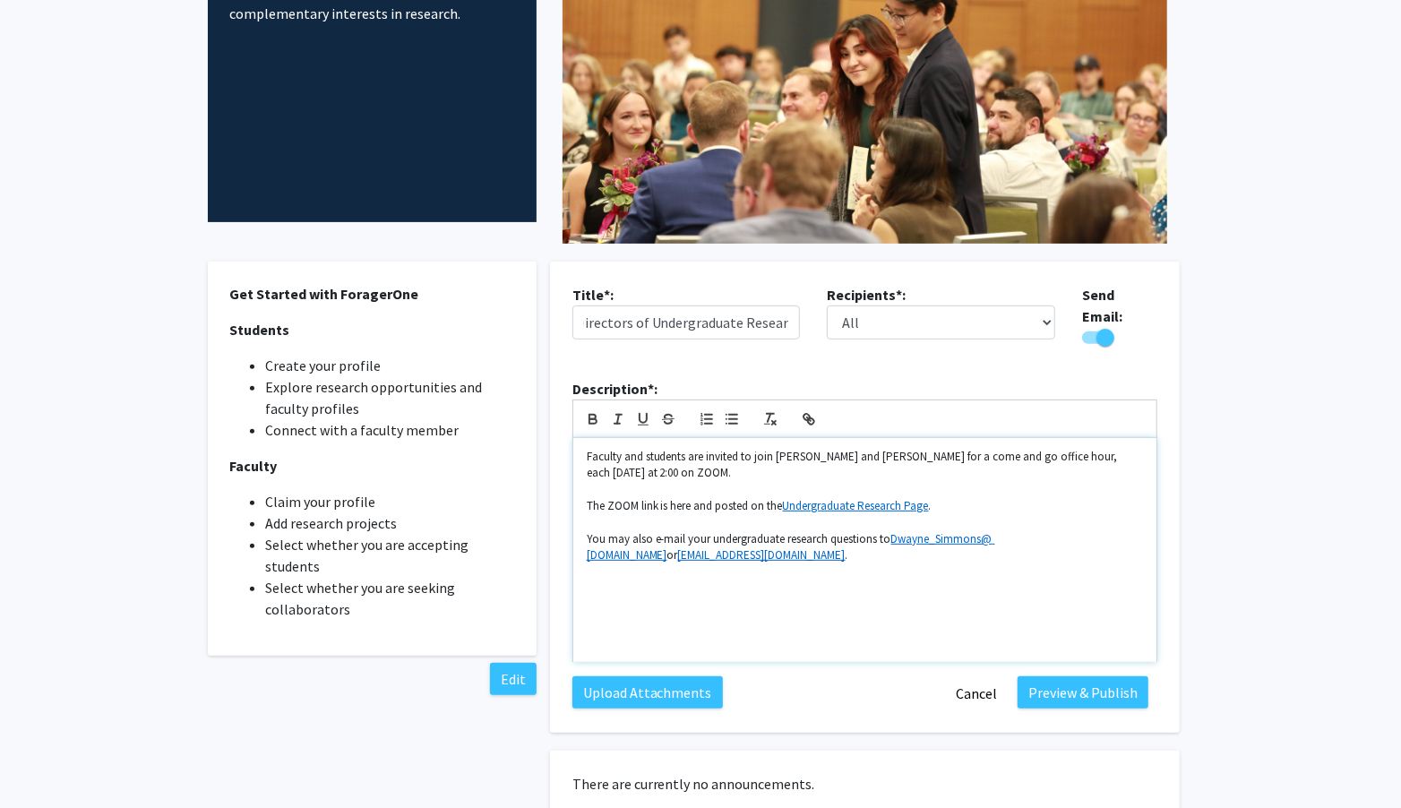
scroll to position [248, 0]
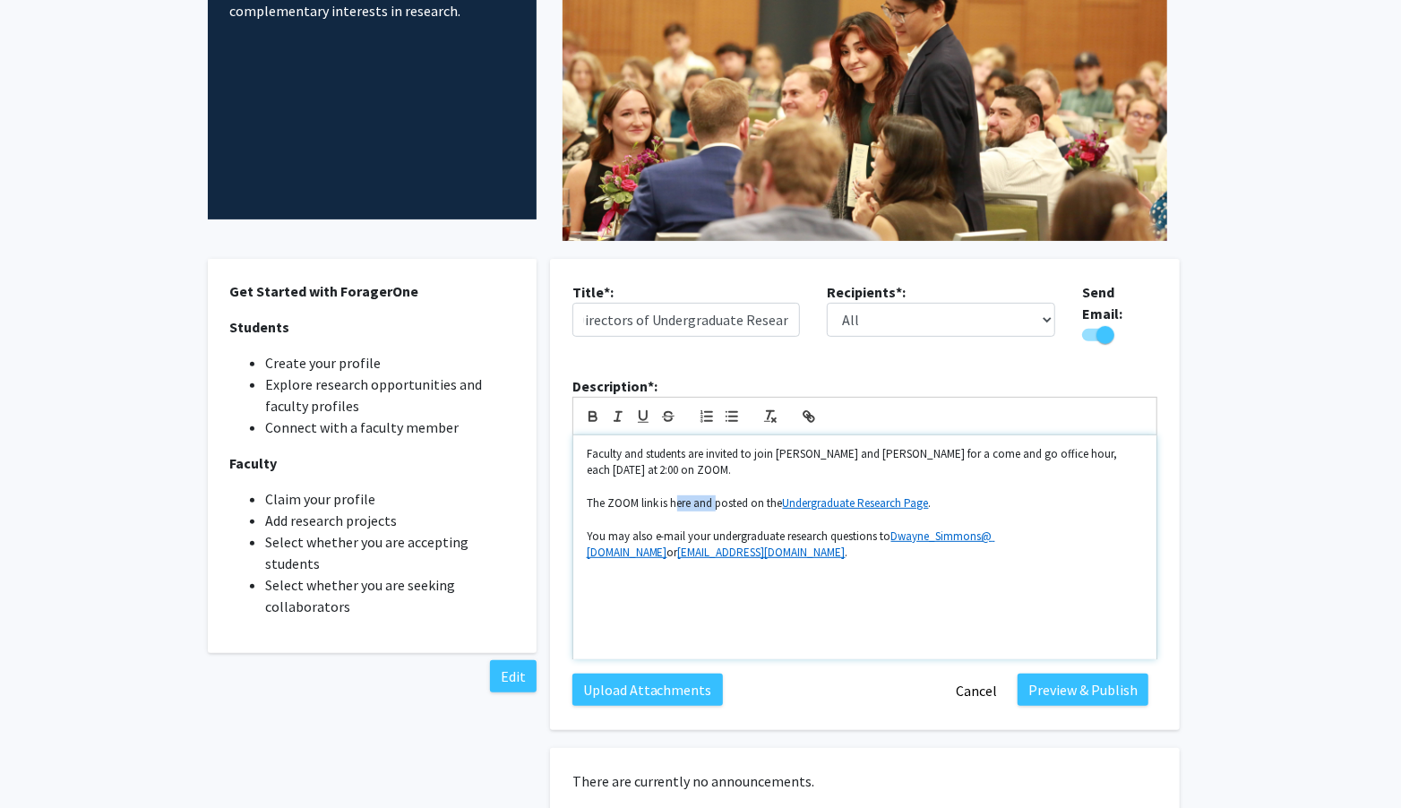
drag, startPoint x: 673, startPoint y: 497, endPoint x: 715, endPoint y: 499, distance: 42.2
click at [715, 499] on p "The ZOOM link is here and posted on the Undergraduate Research Page ." at bounding box center [865, 504] width 556 height 16
click at [925, 479] on p at bounding box center [865, 487] width 556 height 16
click at [916, 496] on p "The ZOOM link is posted on the Undergraduate Research Page ." at bounding box center [865, 504] width 556 height 16
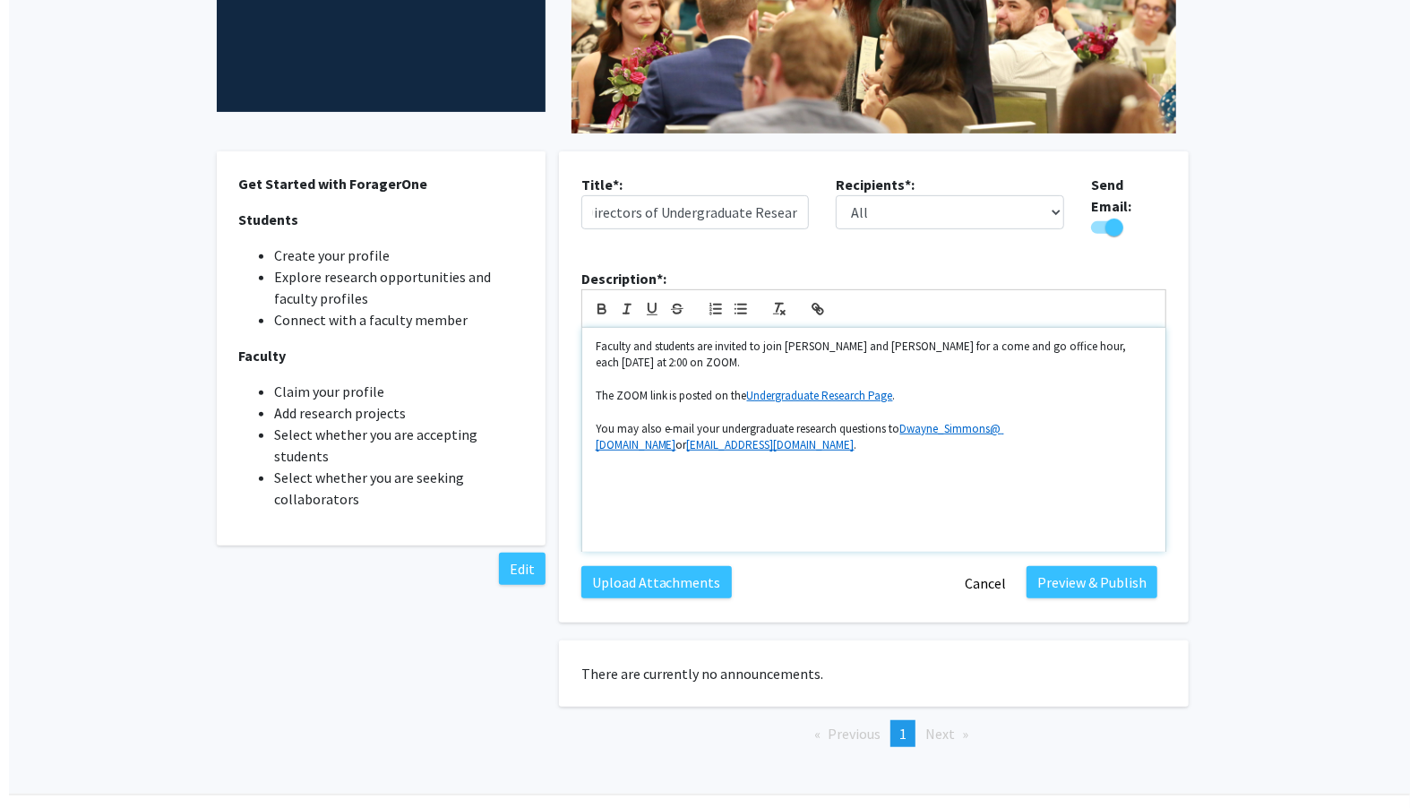
scroll to position [358, 0]
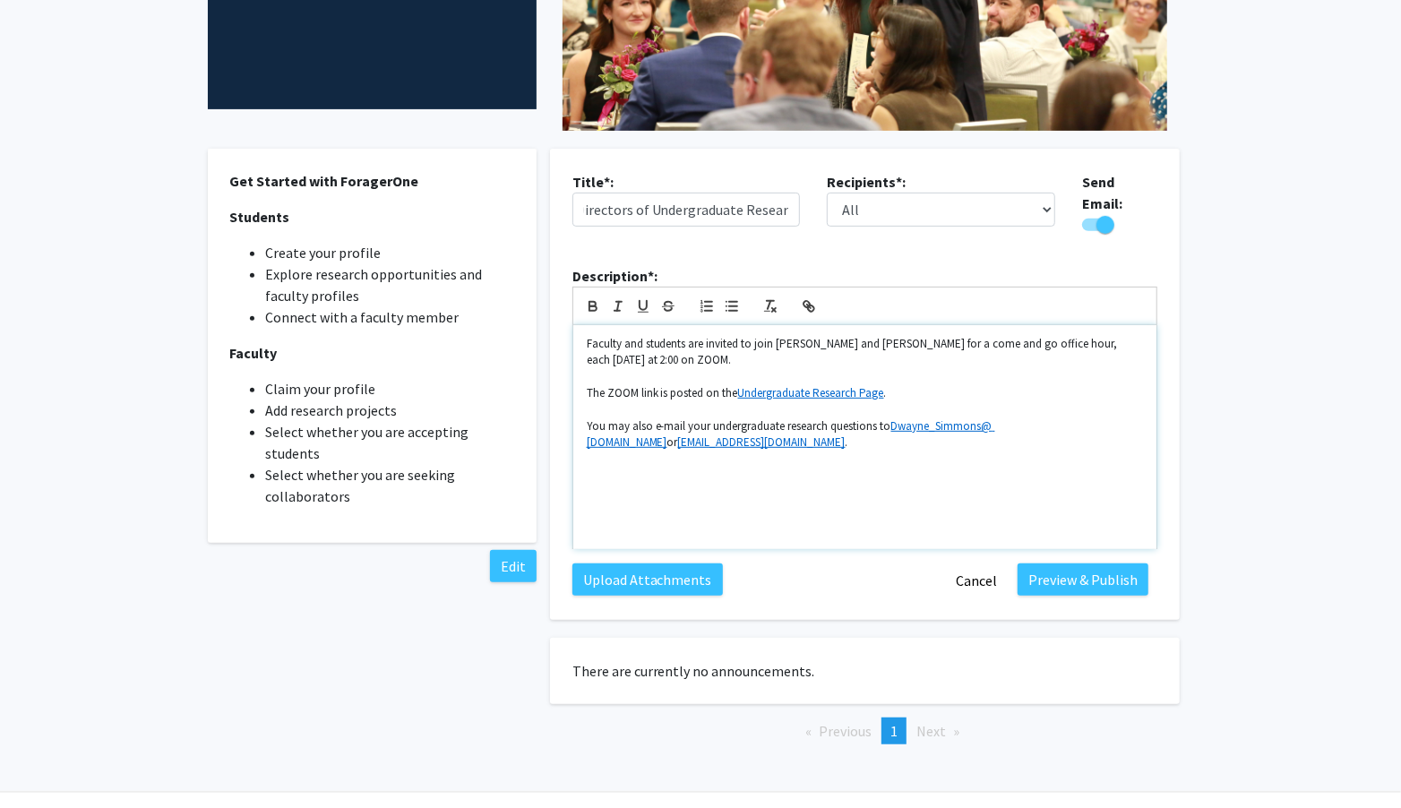
click at [1036, 452] on p at bounding box center [865, 460] width 556 height 16
click at [850, 423] on p "You may also e-mail your undergraduate research questions to Dwayne_Simmons@ [D…" at bounding box center [865, 434] width 556 height 33
click at [1053, 386] on link at bounding box center [1073, 393] width 41 height 15
click at [959, 383] on input "Dwayne_Simmons@ [DOMAIN_NAME]" at bounding box center [923, 394] width 152 height 23
type input "[EMAIL_ADDRESS][DOMAIN_NAME]"
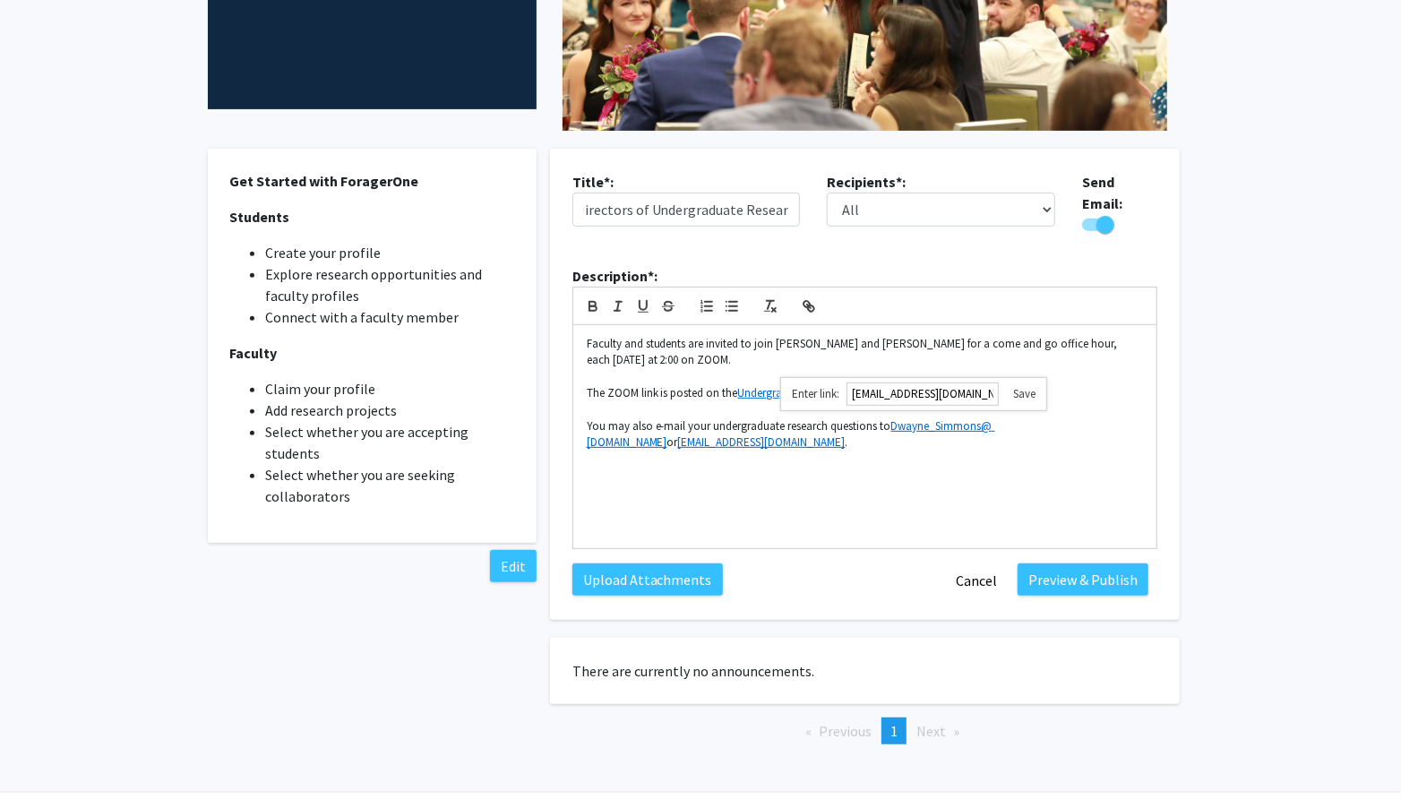
click at [1021, 386] on link at bounding box center [1017, 393] width 37 height 15
click at [1078, 576] on button "Preview & Publish" at bounding box center [1083, 580] width 131 height 32
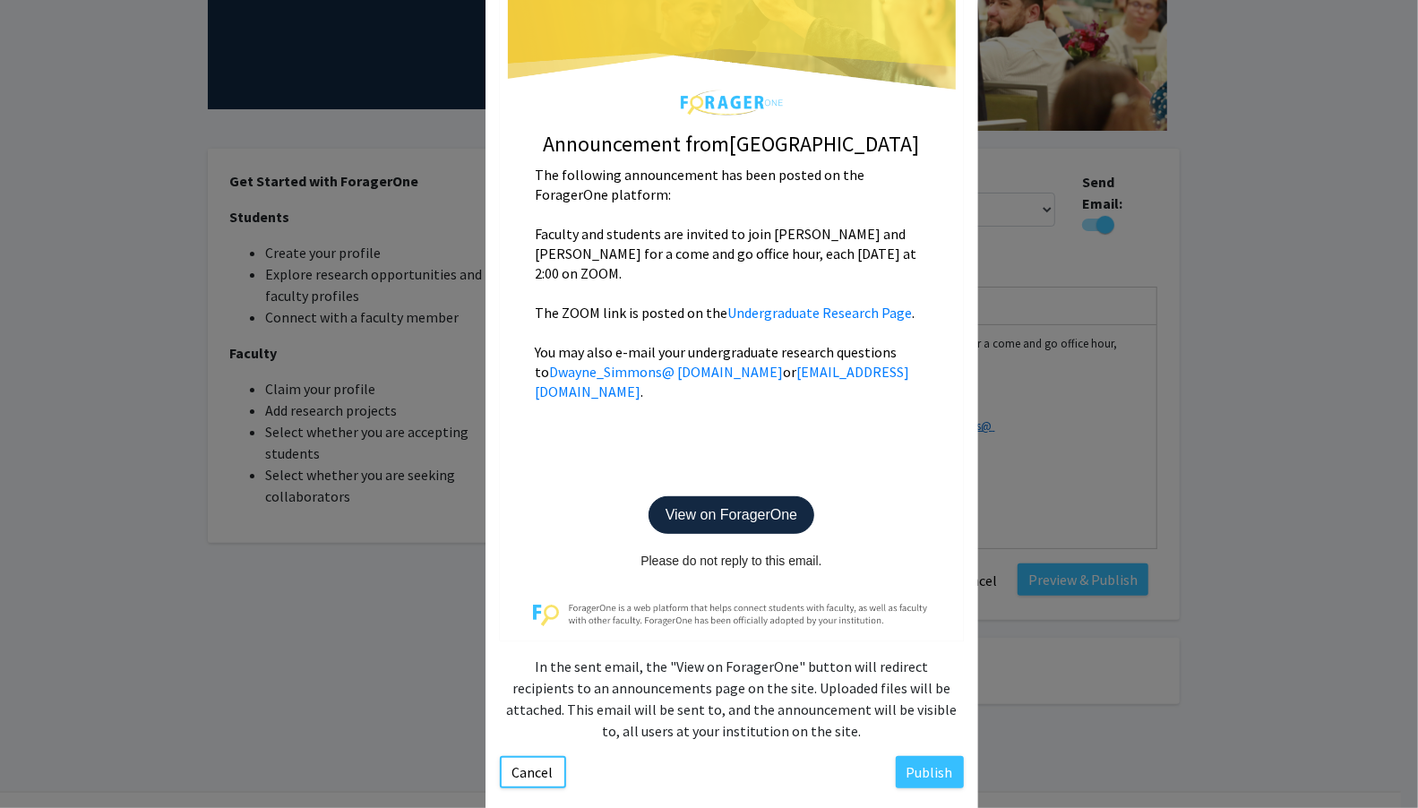
scroll to position [220, 0]
click at [537, 755] on button "Cancel" at bounding box center [533, 771] width 66 height 32
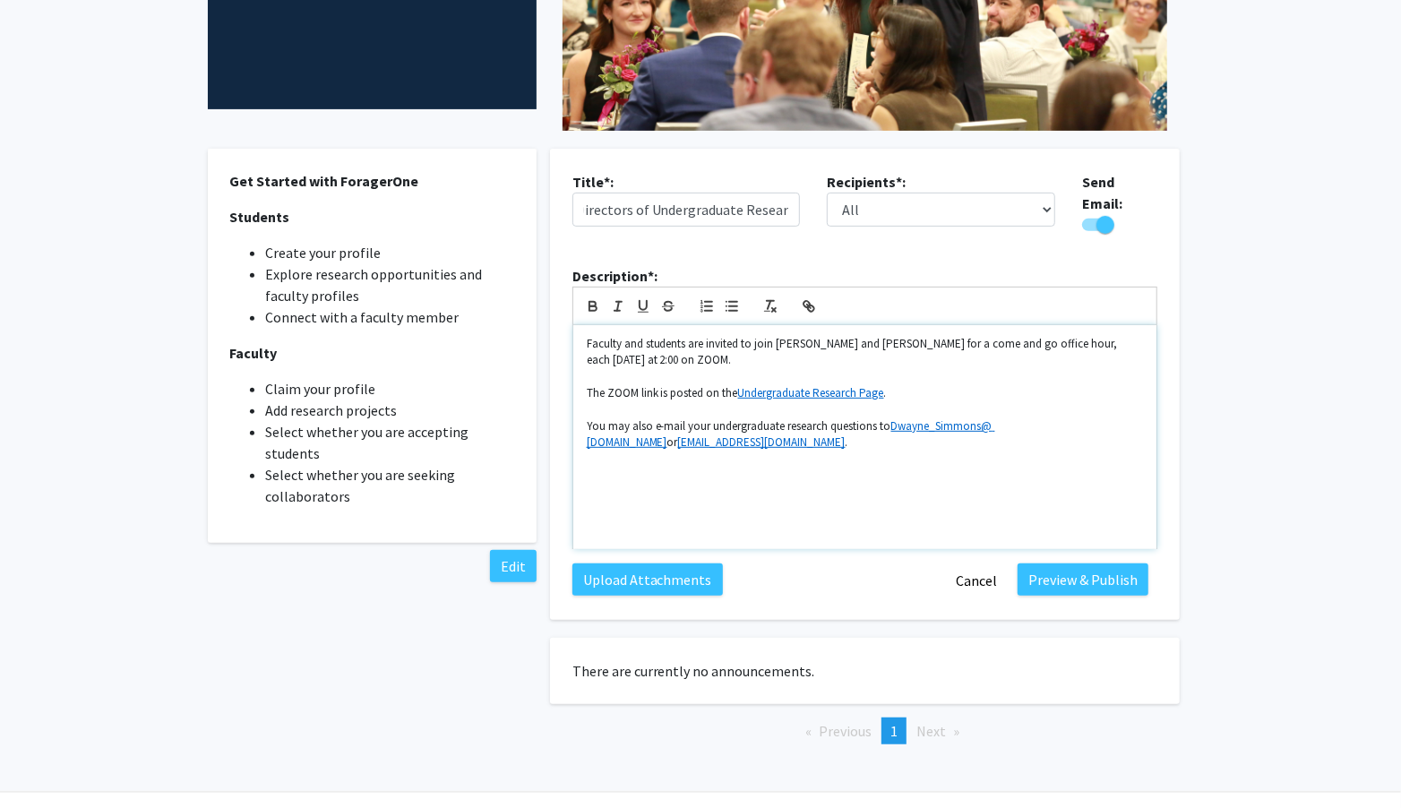
click at [919, 506] on p at bounding box center [865, 509] width 556 height 16
drag, startPoint x: 1047, startPoint y: 417, endPoint x: 942, endPoint y: 422, distance: 105.9
click at [942, 422] on p "You may also e-mail your undergraduate research questions to Dwayne_Simmons@ [D…" at bounding box center [865, 434] width 556 height 33
click at [1030, 468] on p at bounding box center [865, 476] width 556 height 16
click at [875, 507] on p at bounding box center [865, 509] width 556 height 16
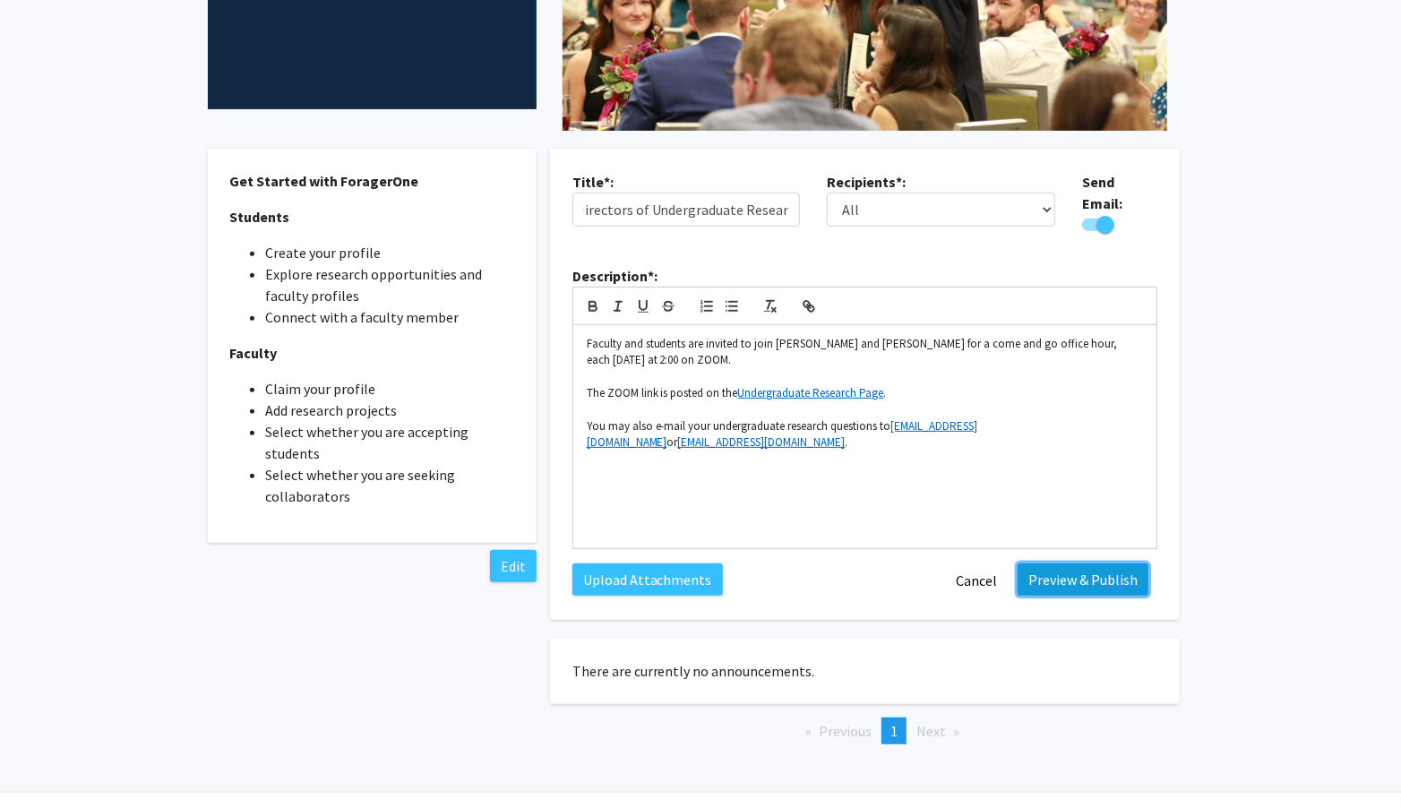
click at [1039, 576] on button "Preview & Publish" at bounding box center [1083, 580] width 131 height 32
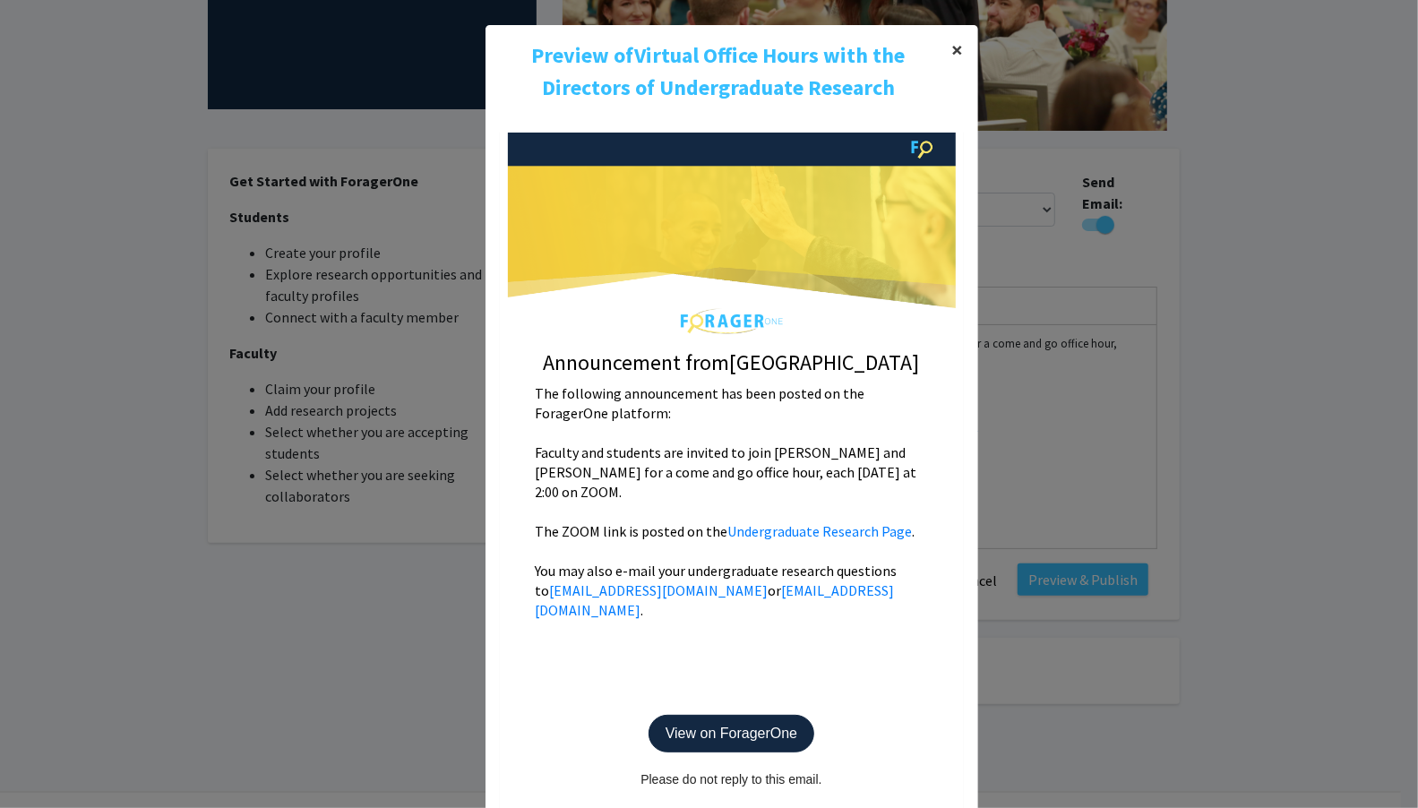
click at [957, 45] on button "×" at bounding box center [958, 50] width 40 height 50
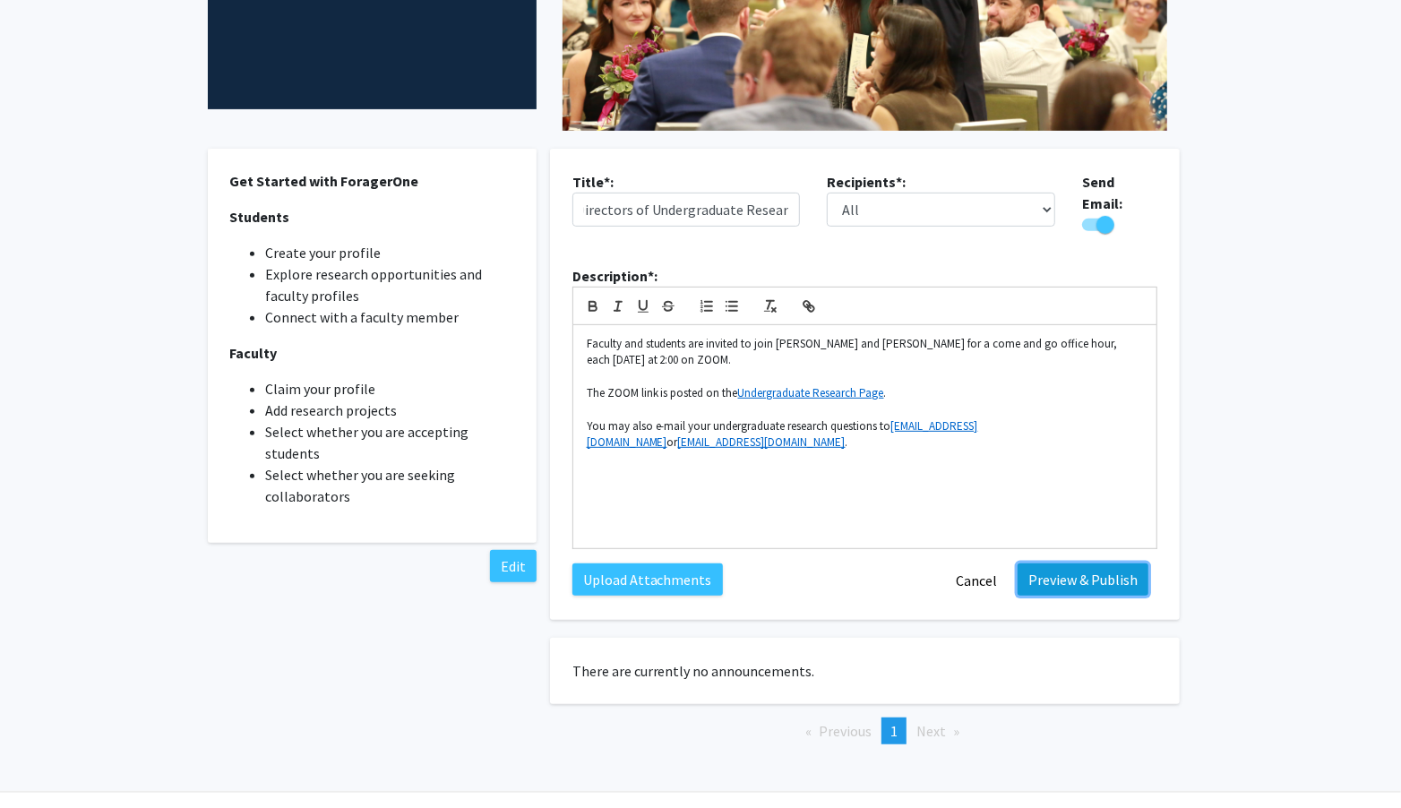
click at [1055, 572] on button "Preview & Publish" at bounding box center [1083, 580] width 131 height 32
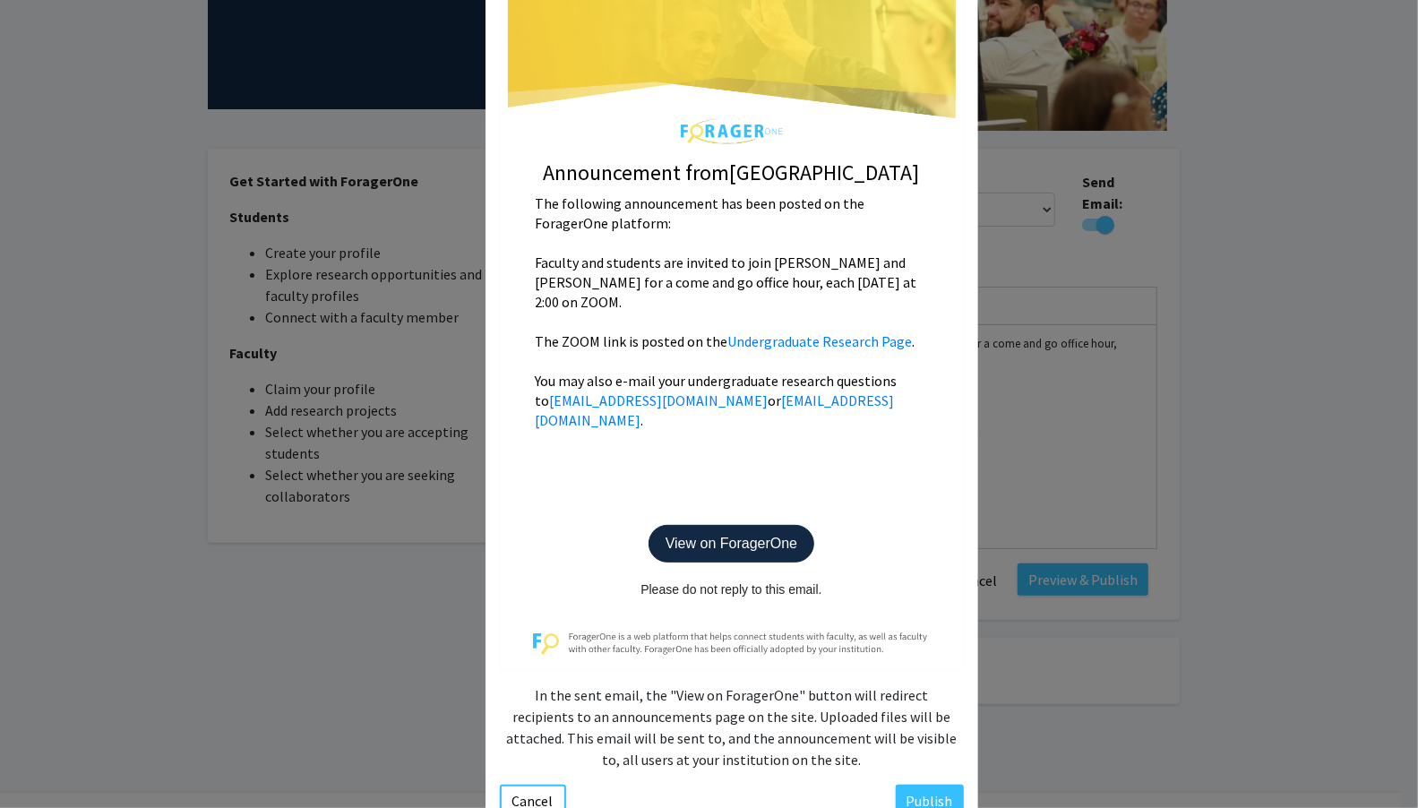
scroll to position [233, 0]
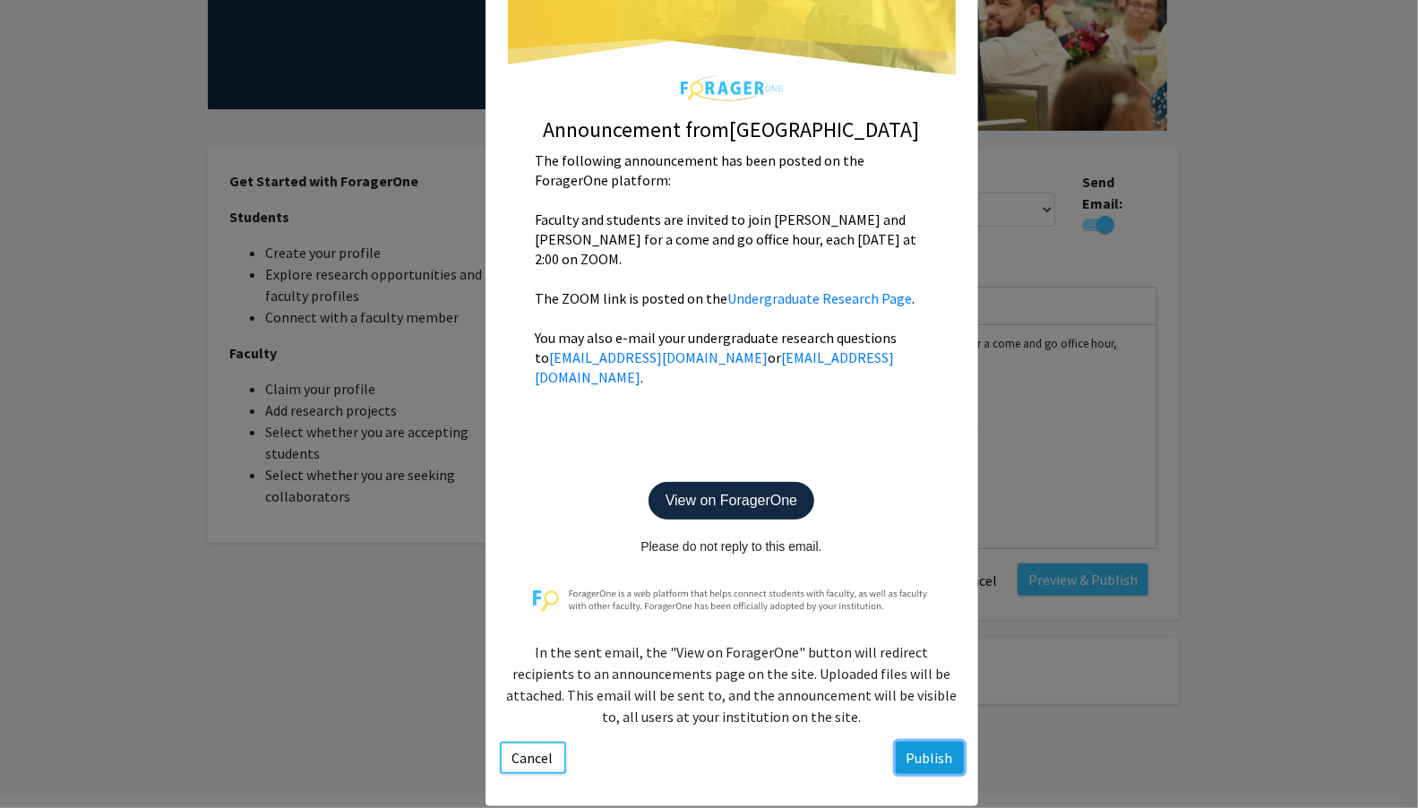
click at [916, 742] on button "Publish" at bounding box center [930, 758] width 68 height 32
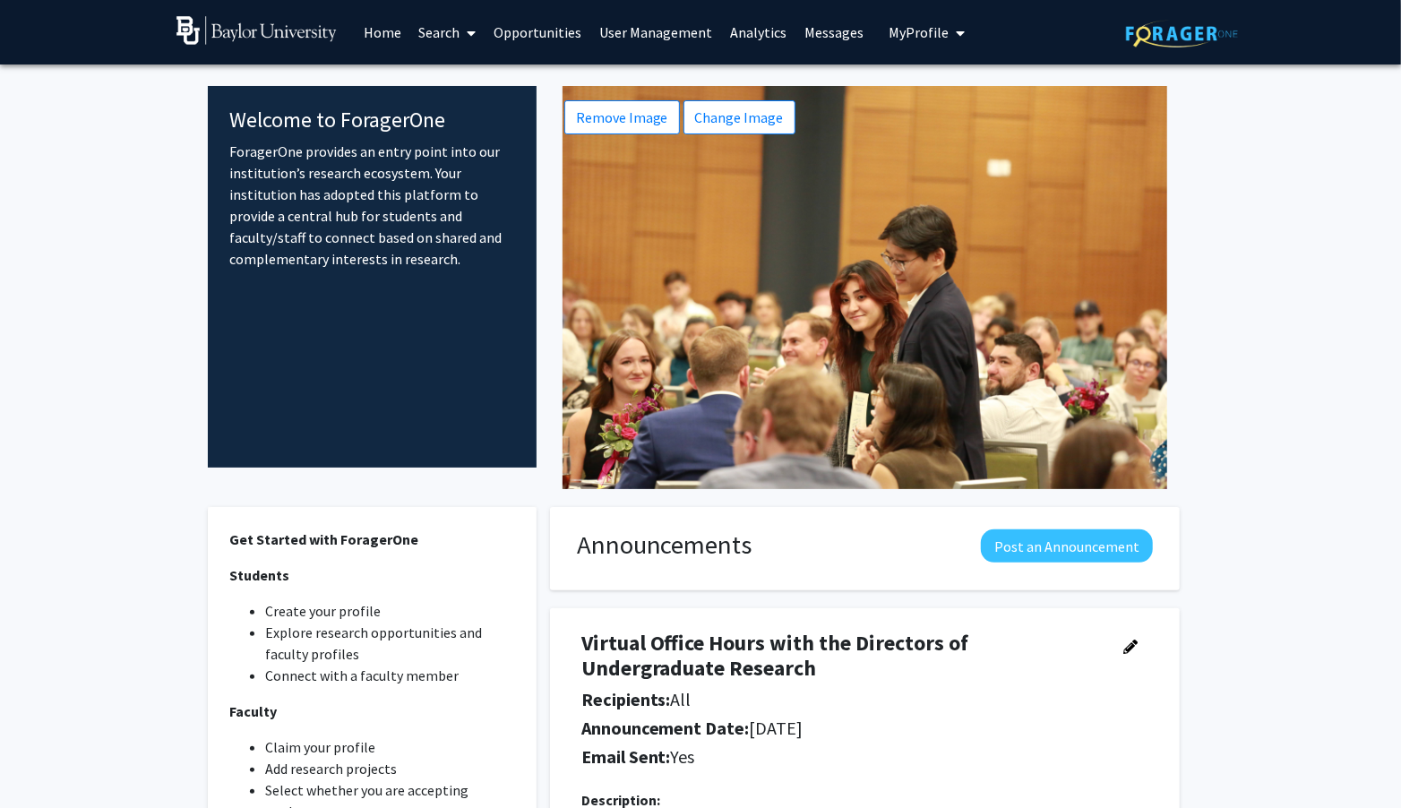
scroll to position [428, 0]
